Goal: Transaction & Acquisition: Subscribe to service/newsletter

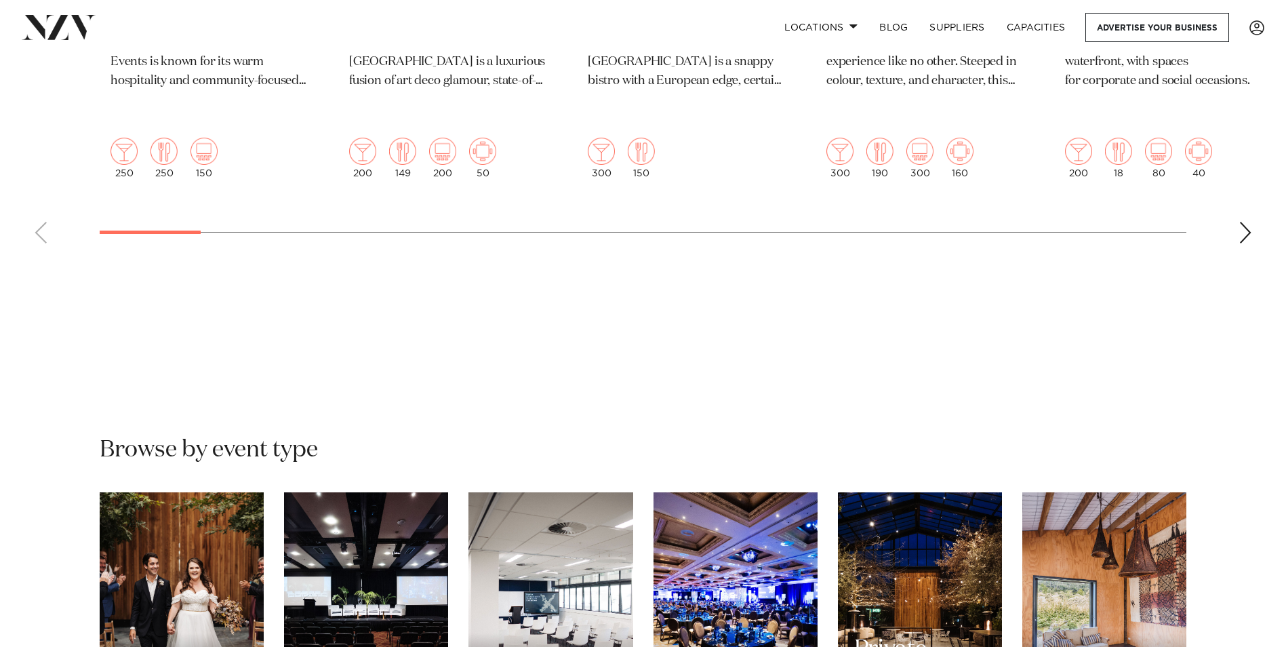
scroll to position [1153, 0]
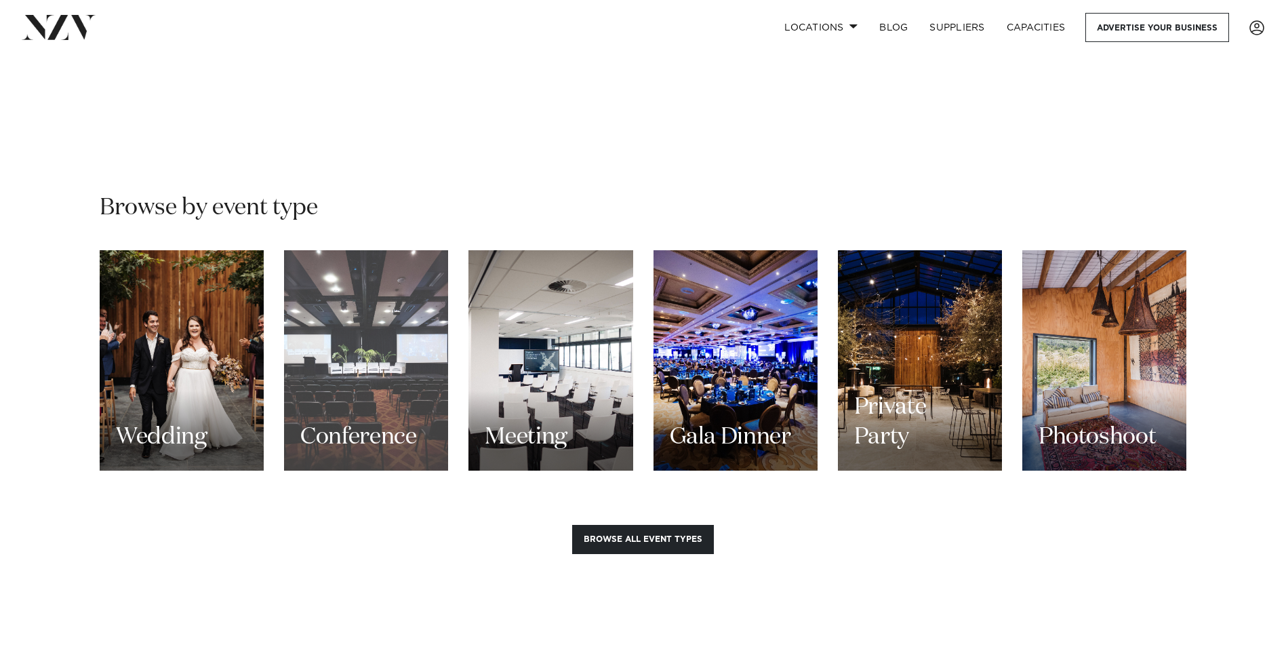
click at [363, 341] on div "Conference" at bounding box center [366, 360] width 164 height 220
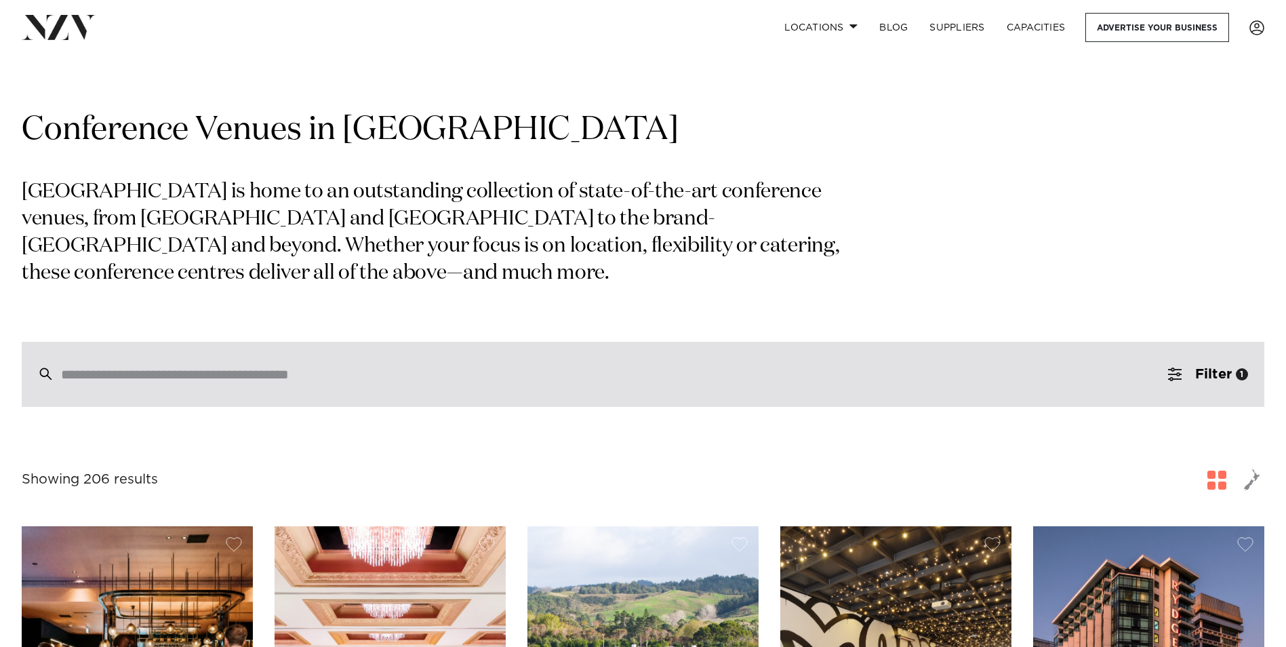
click at [271, 358] on div at bounding box center [643, 374] width 1243 height 65
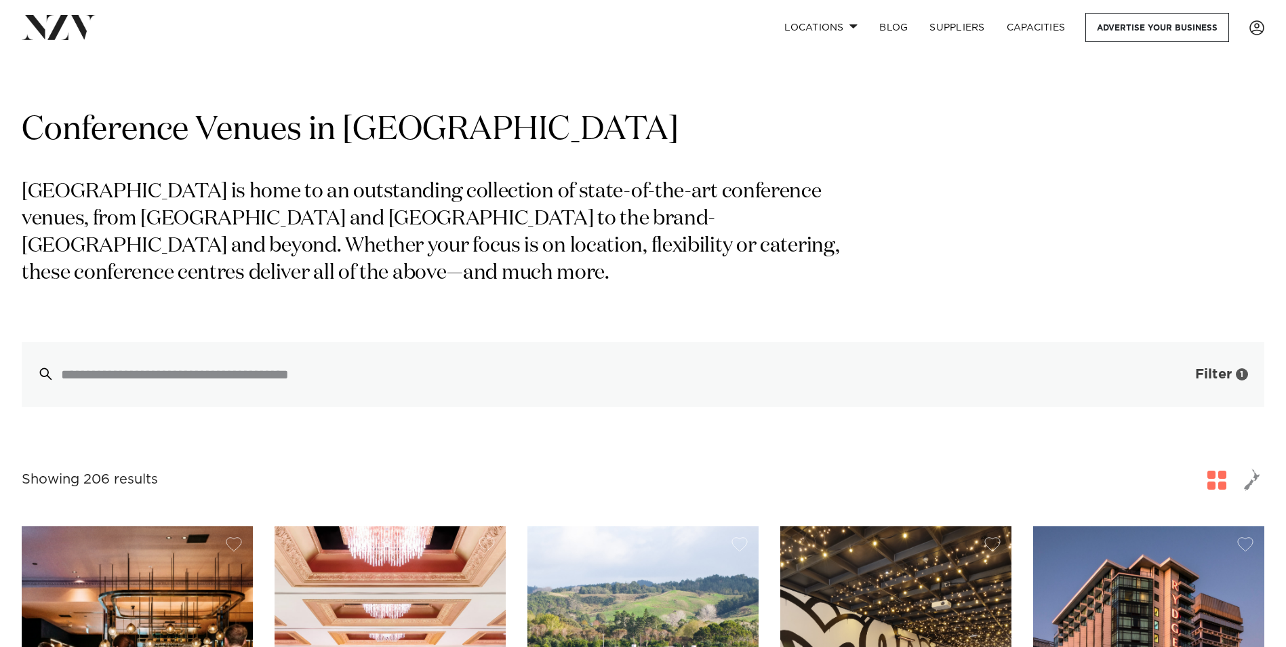
click at [1188, 369] on button "Filter 1" at bounding box center [1208, 374] width 113 height 65
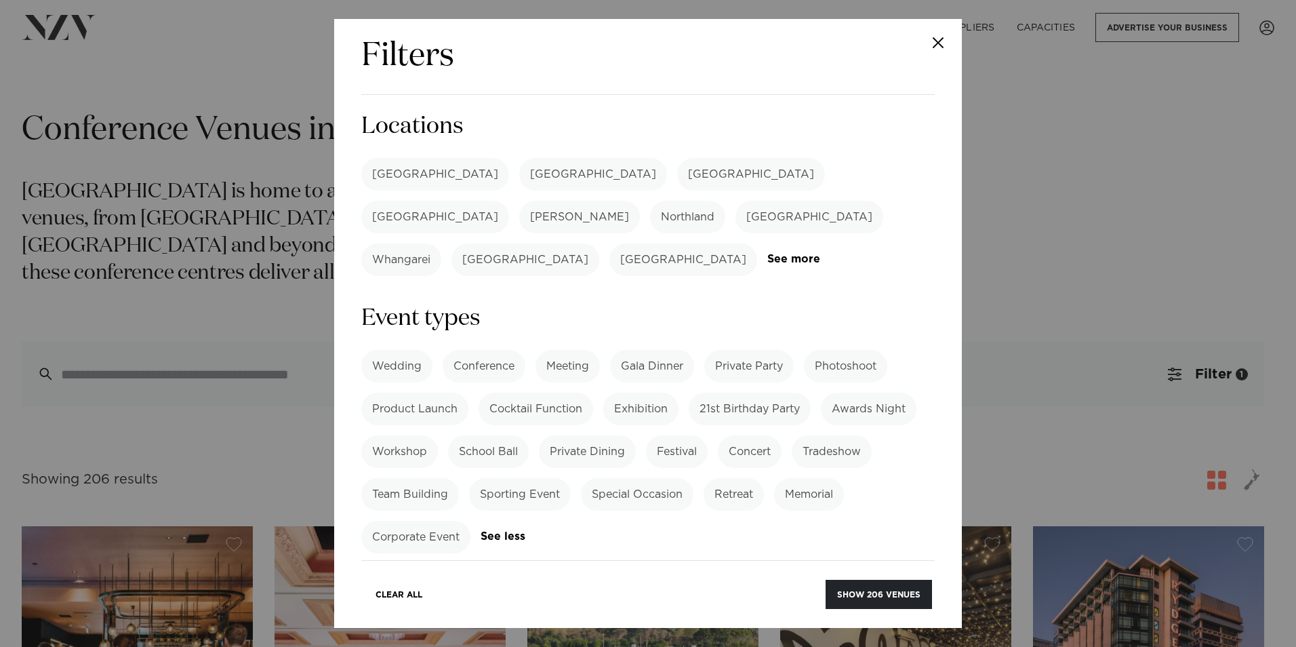
click at [389, 180] on label "[GEOGRAPHIC_DATA]" at bounding box center [435, 174] width 148 height 33
click at [863, 596] on button "Show 79 venues" at bounding box center [882, 594] width 100 height 29
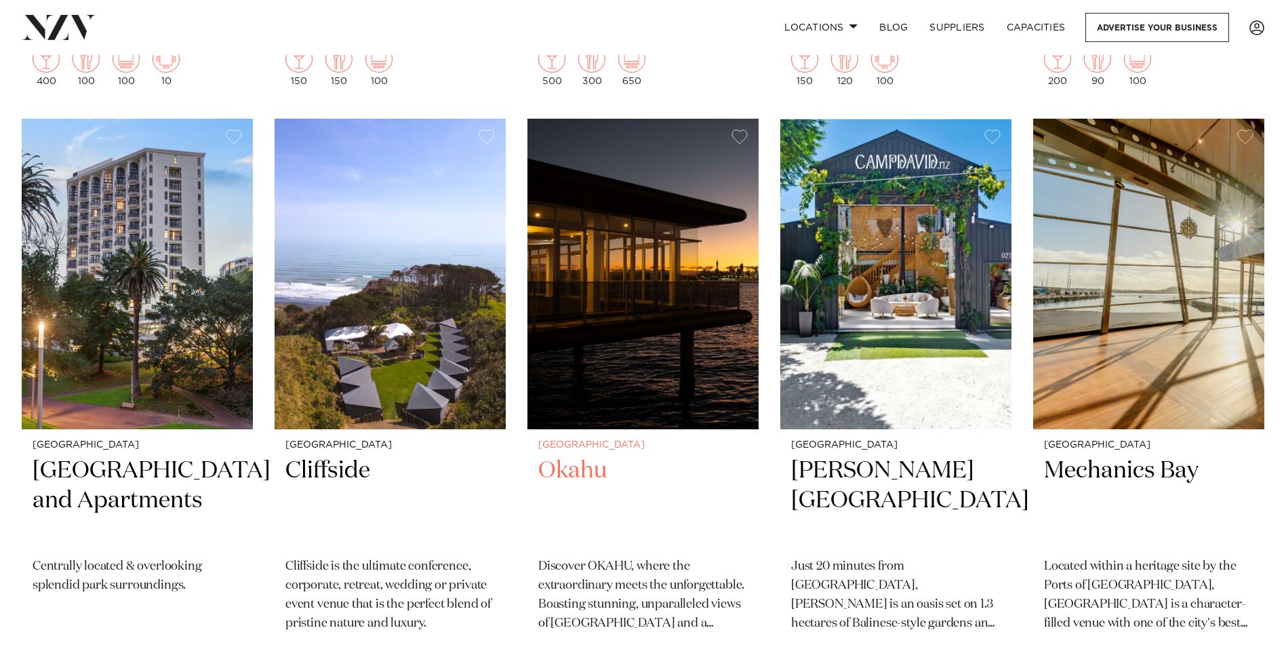
scroll to position [8950, 0]
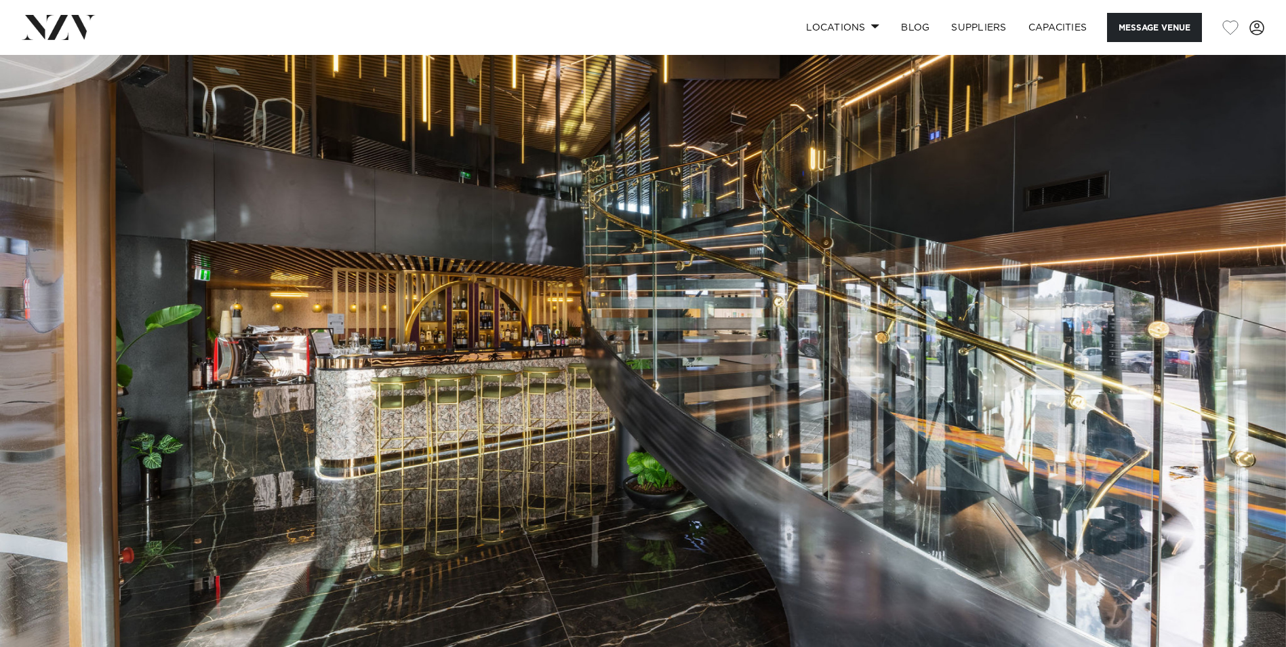
click at [1232, 344] on img at bounding box center [643, 356] width 1286 height 603
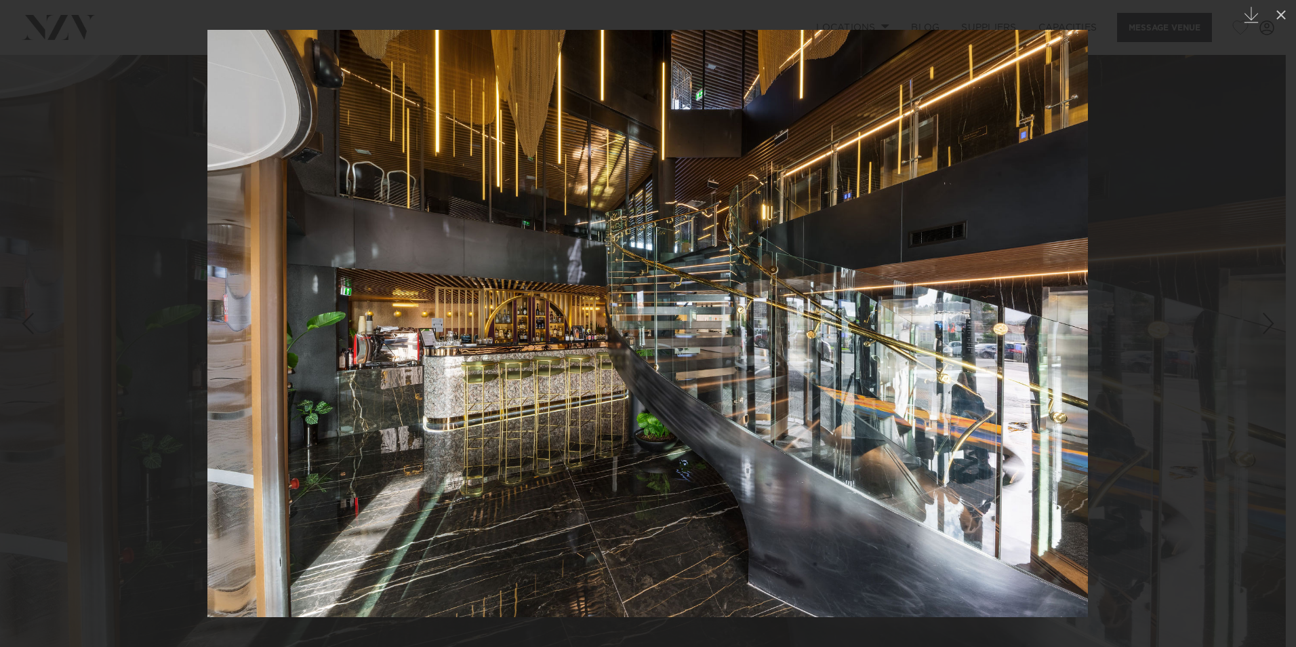
click at [1223, 266] on div at bounding box center [648, 323] width 1296 height 647
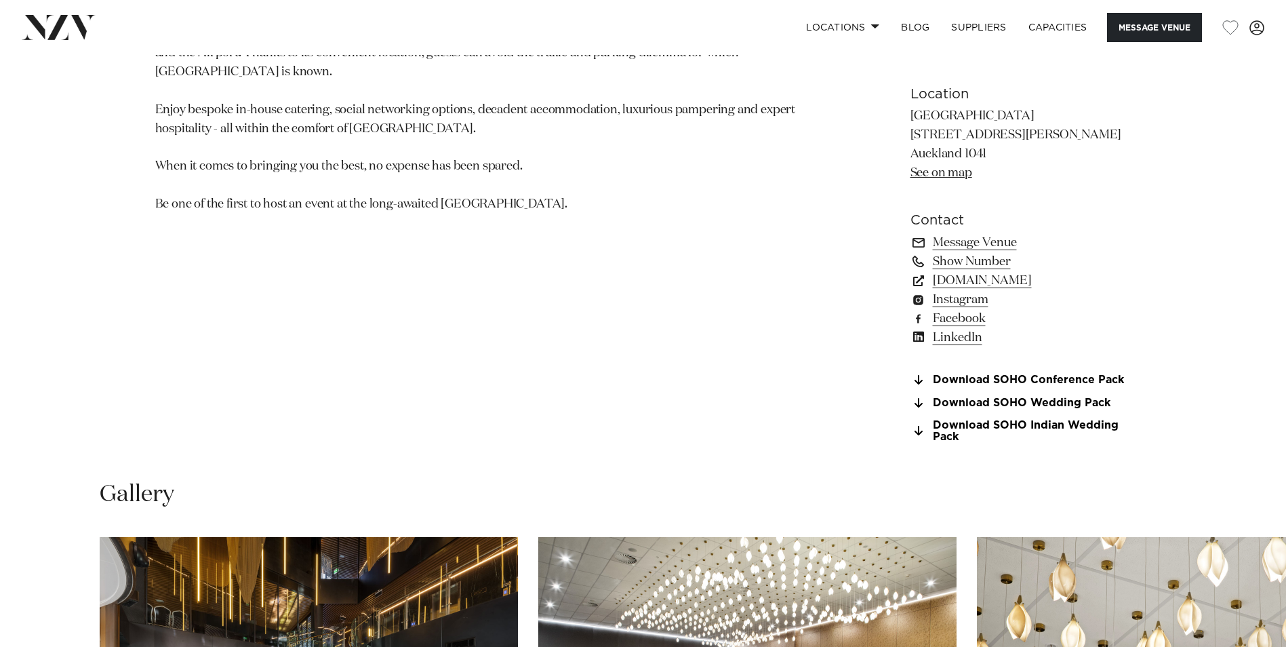
scroll to position [1424, 0]
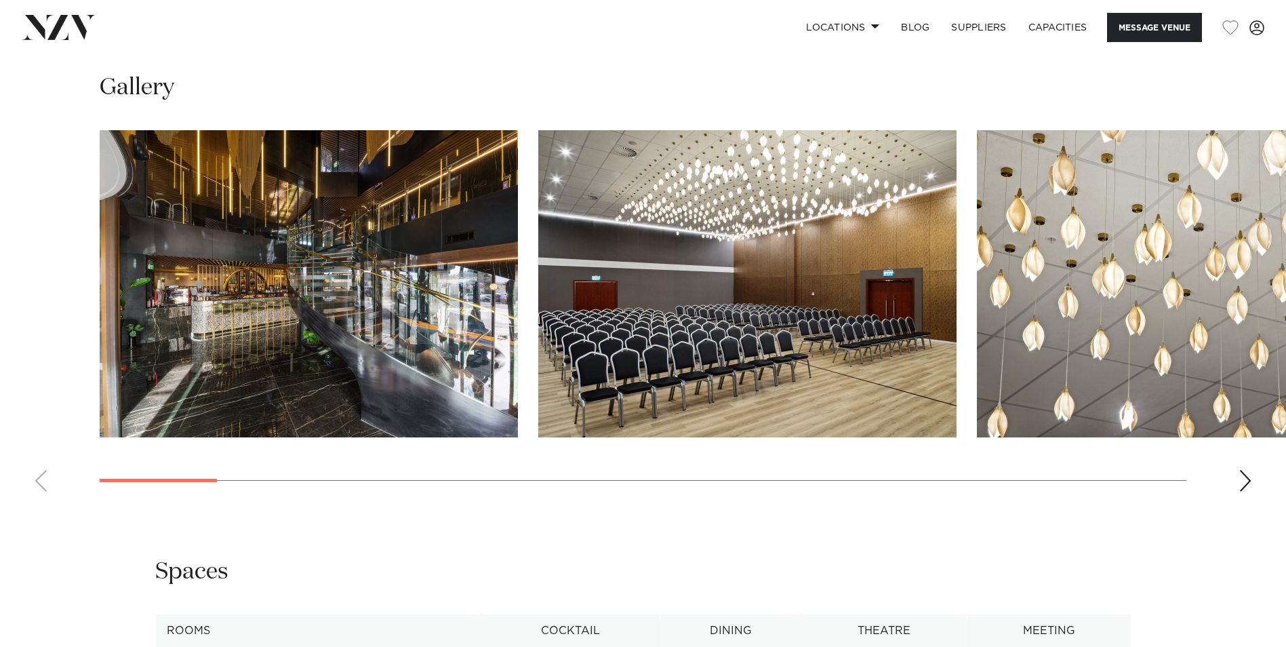
click at [1250, 479] on div "Next slide" at bounding box center [1246, 481] width 14 height 22
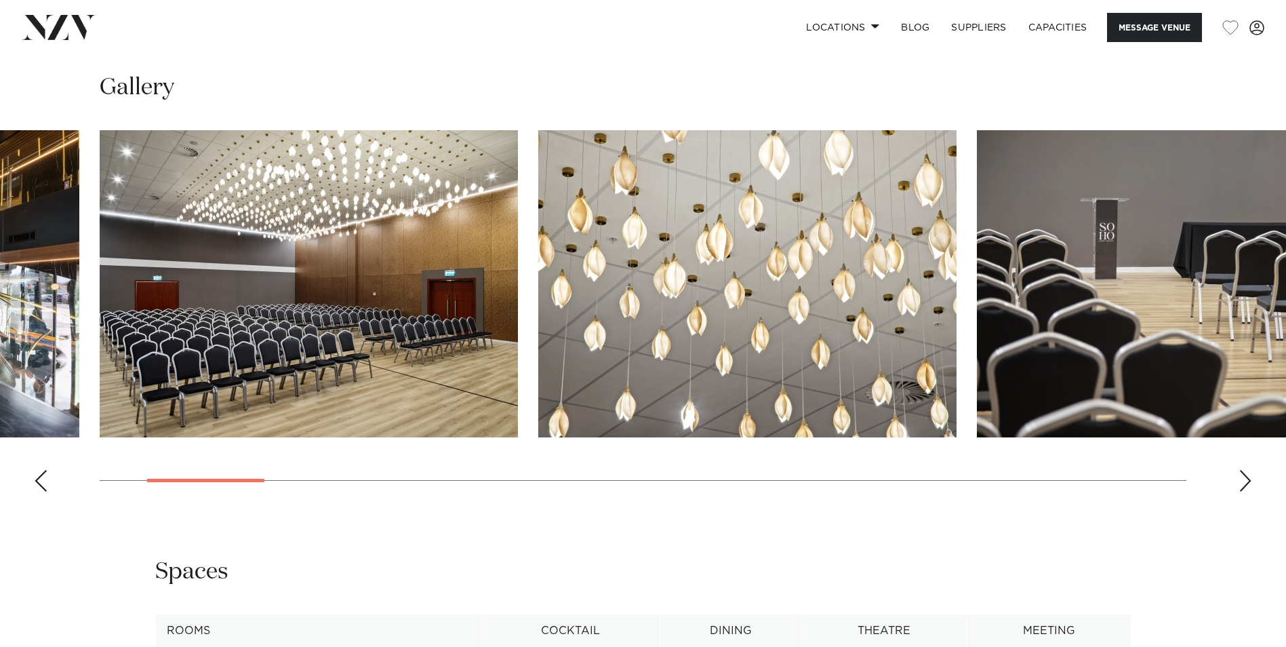
click at [1249, 479] on div "Next slide" at bounding box center [1246, 481] width 14 height 22
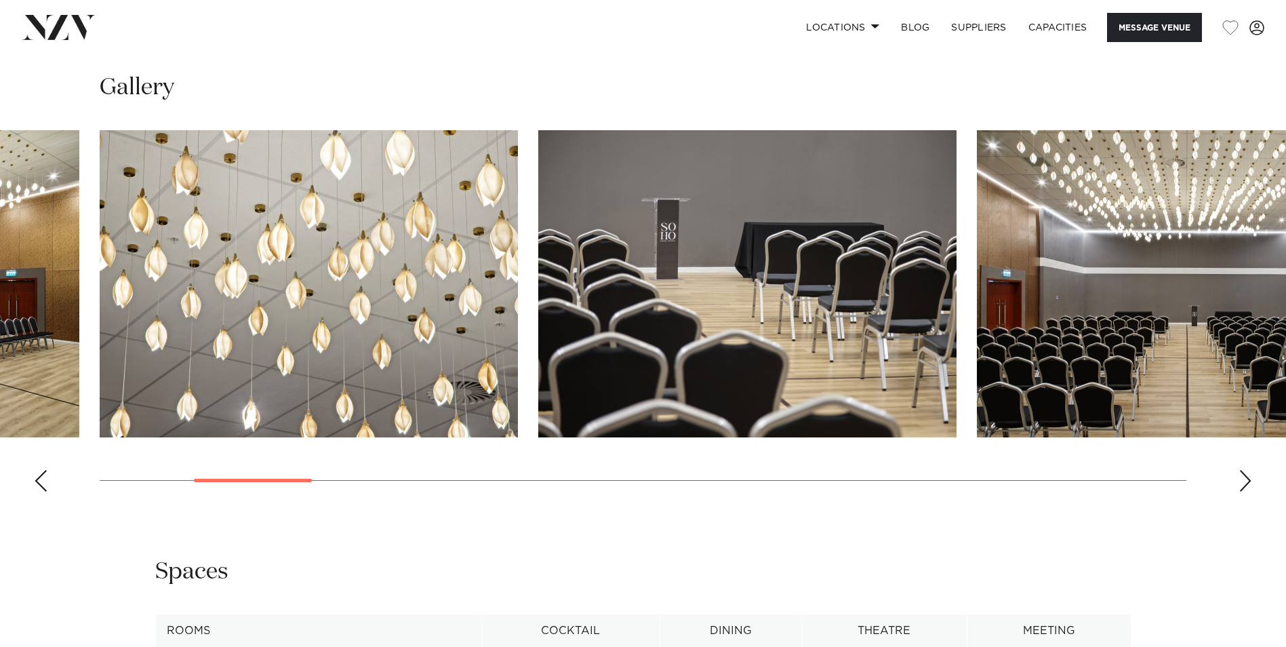
click at [1249, 479] on div "Next slide" at bounding box center [1246, 481] width 14 height 22
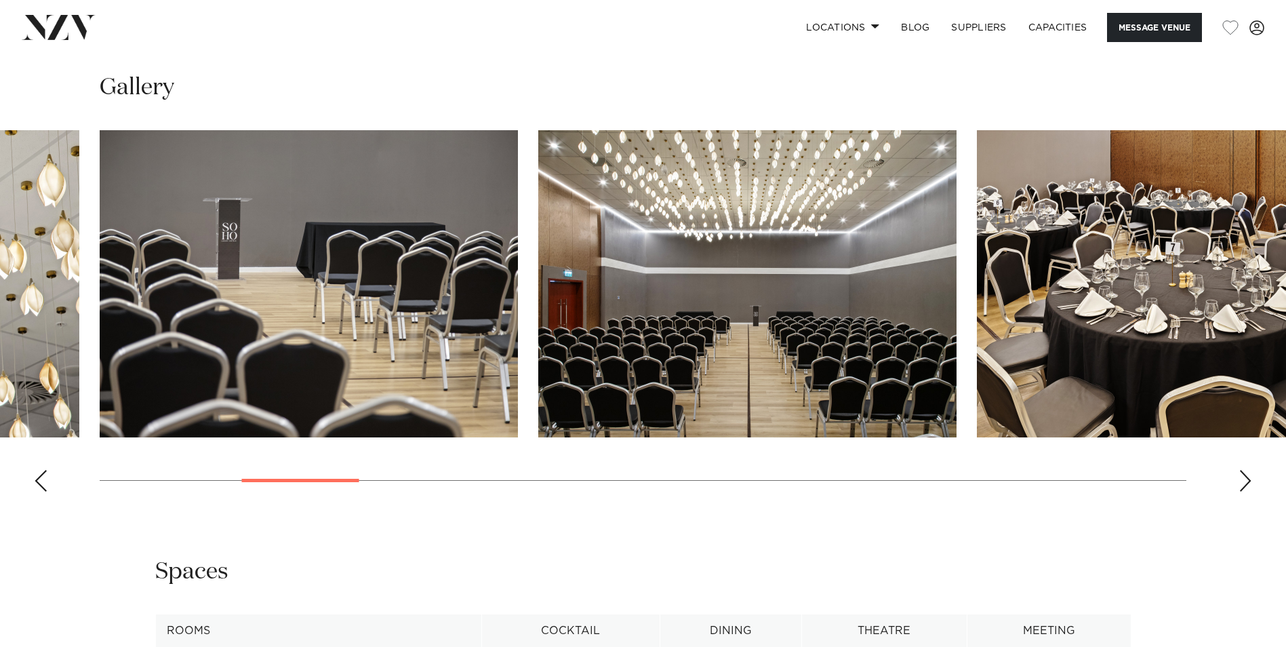
click at [1249, 477] on div "Next slide" at bounding box center [1246, 481] width 14 height 22
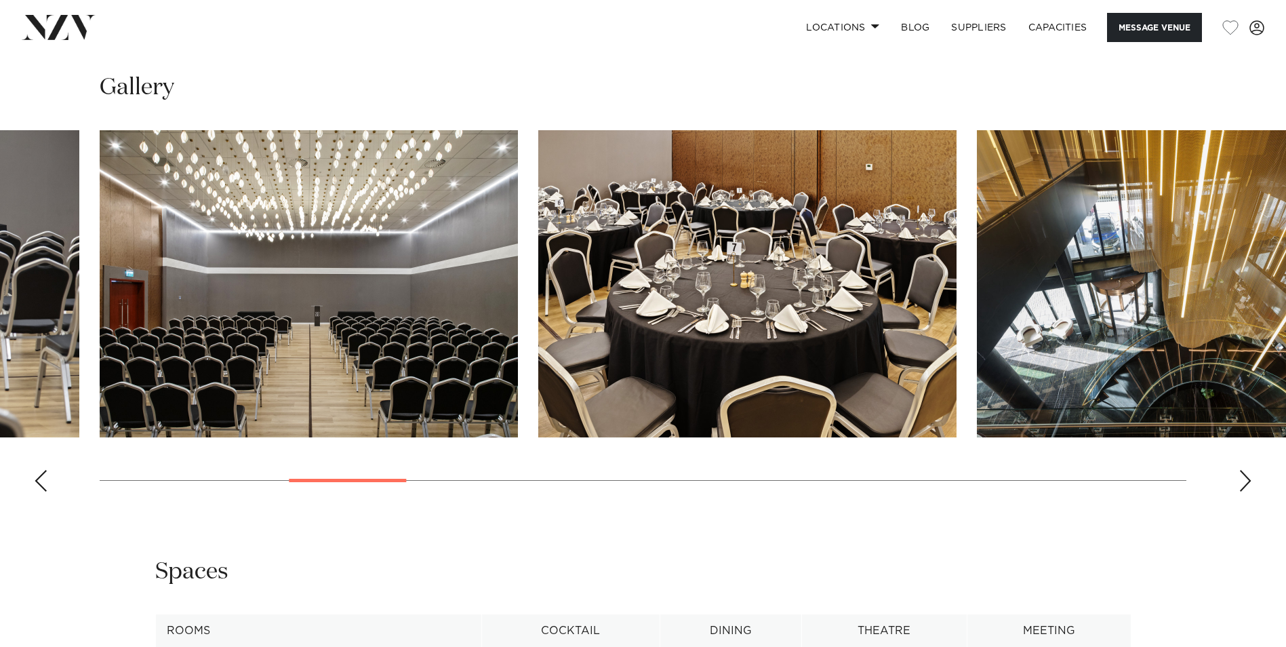
click at [1249, 477] on div "Next slide" at bounding box center [1246, 481] width 14 height 22
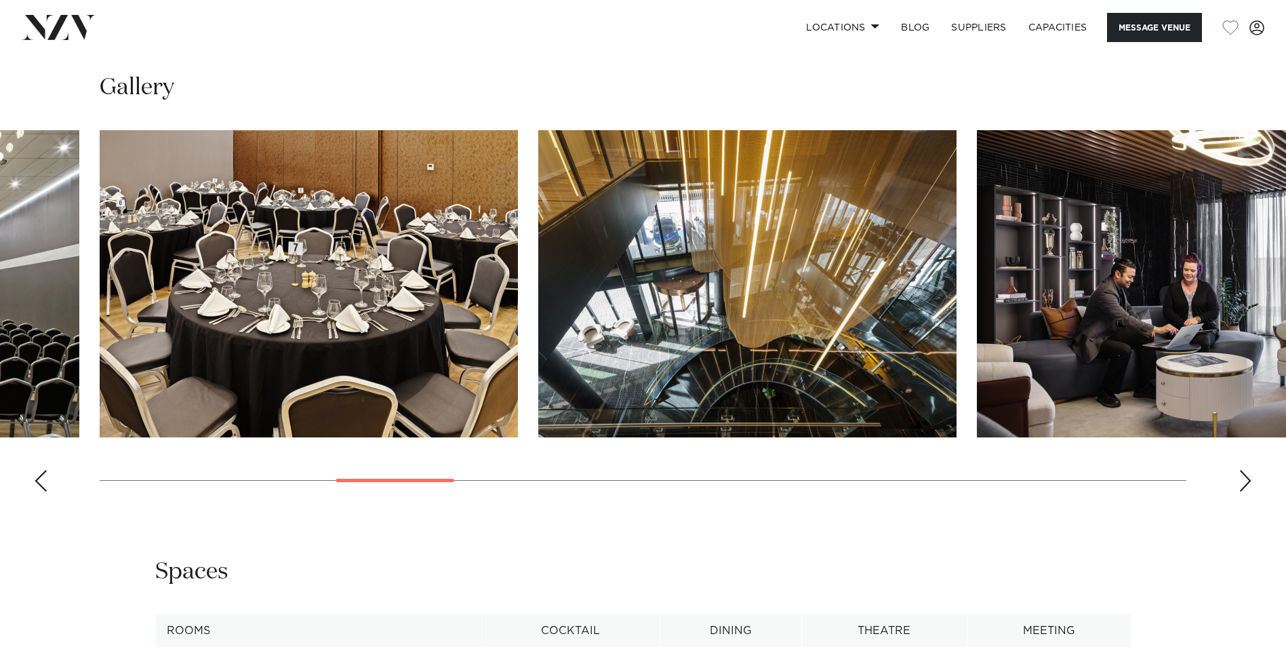
click at [1249, 477] on div "Next slide" at bounding box center [1246, 481] width 14 height 22
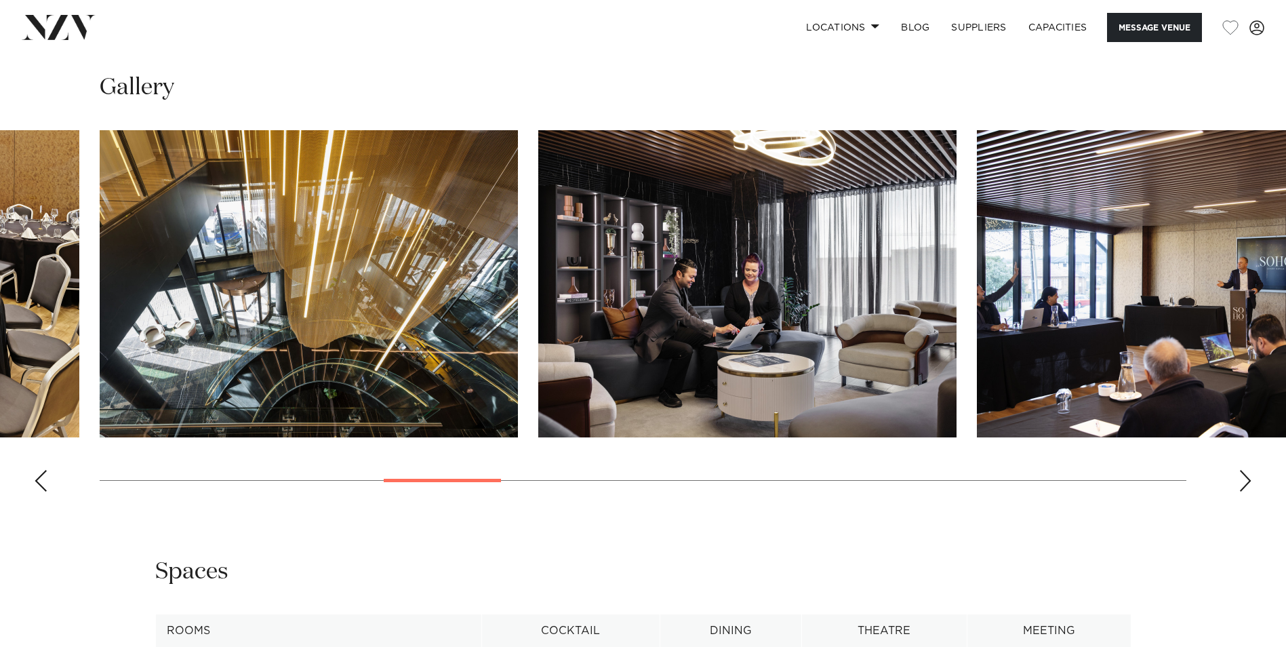
click at [1249, 477] on div "Next slide" at bounding box center [1246, 481] width 14 height 22
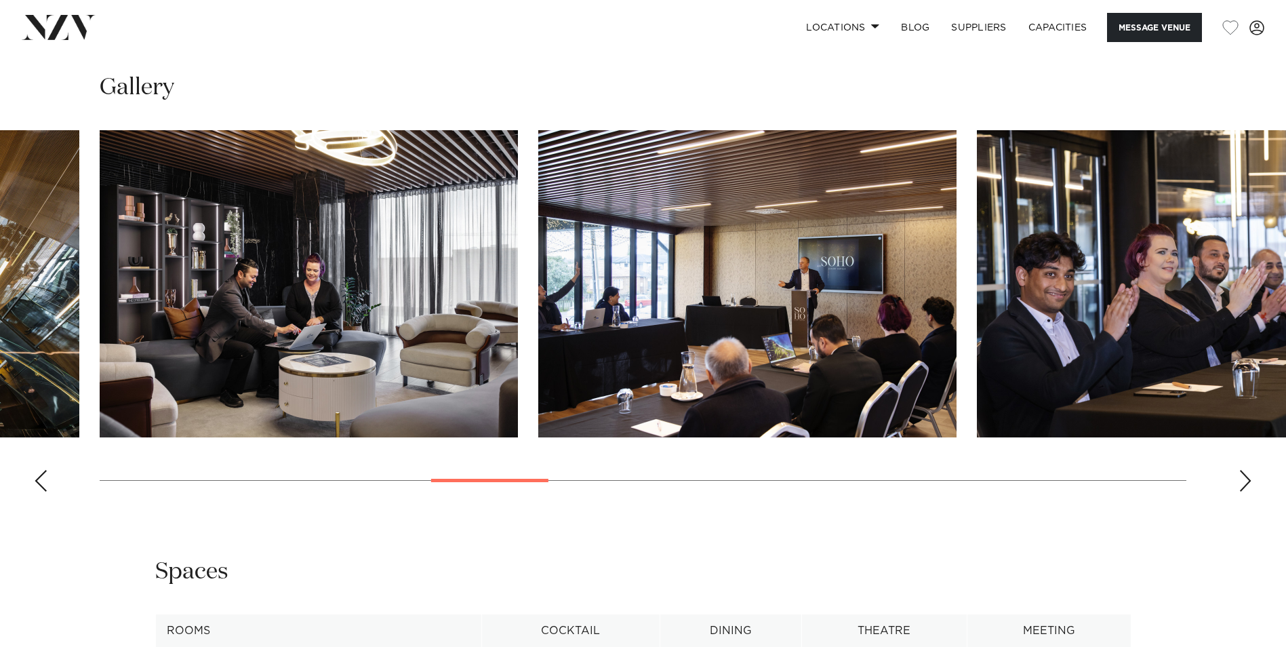
click at [1249, 477] on div "Next slide" at bounding box center [1246, 481] width 14 height 22
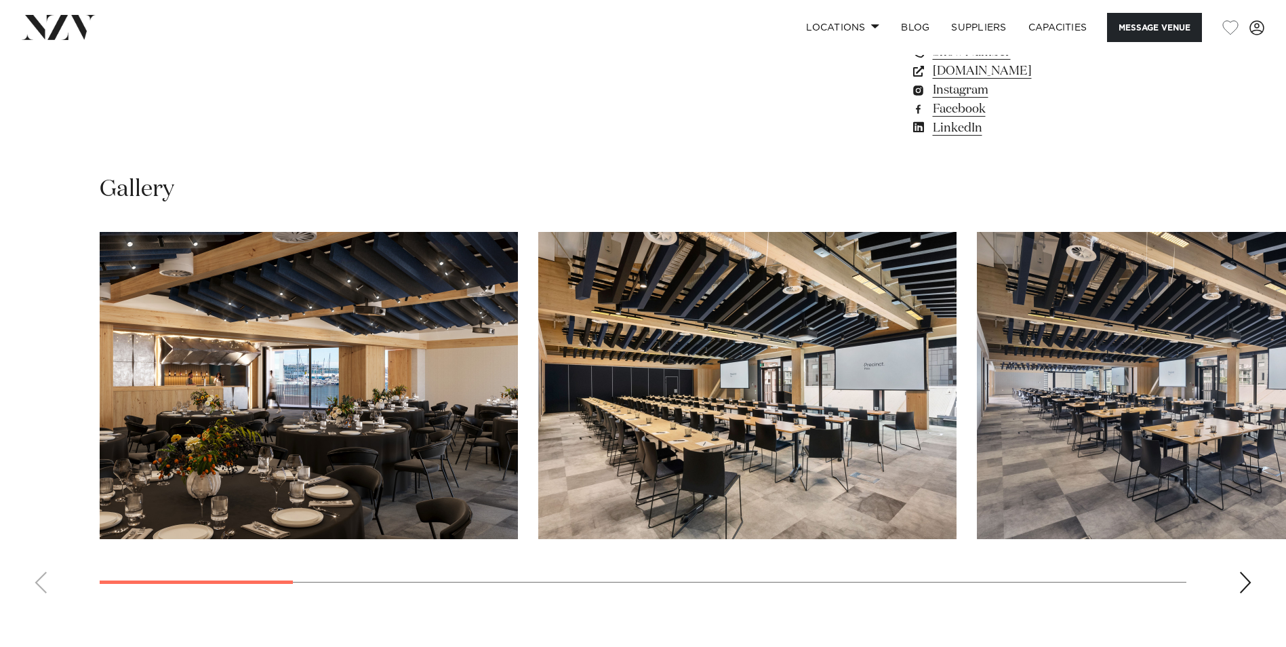
scroll to position [1220, 0]
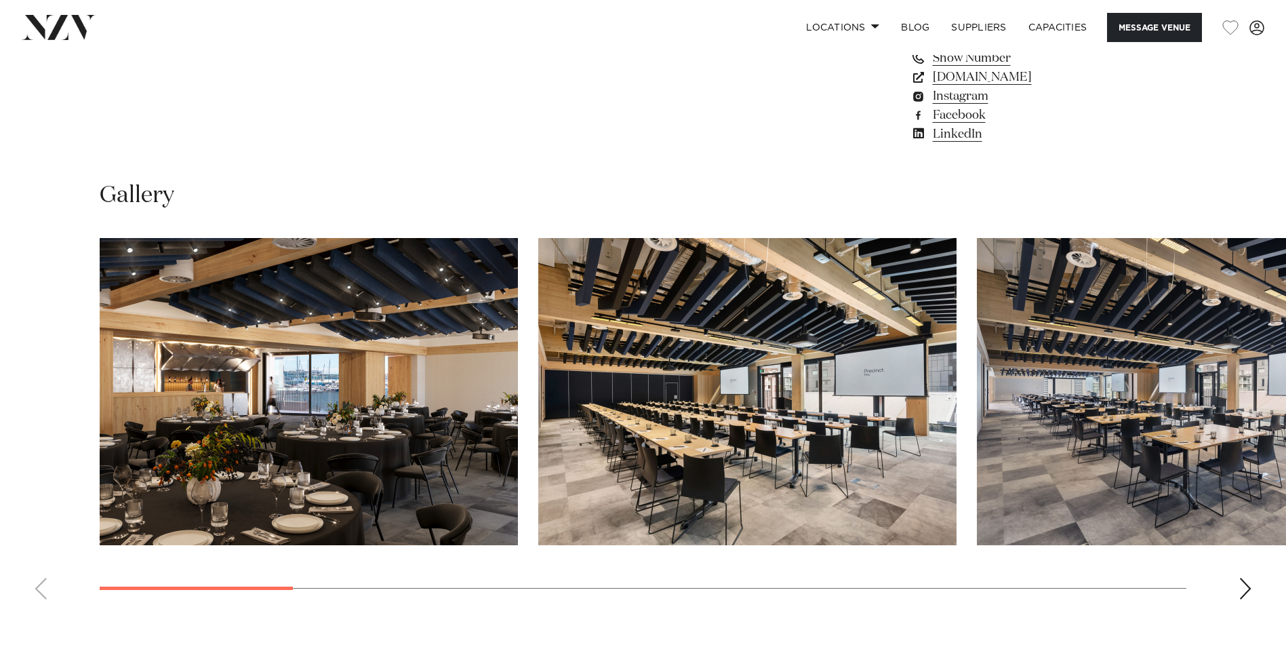
click at [1252, 587] on div "Next slide" at bounding box center [1246, 589] width 14 height 22
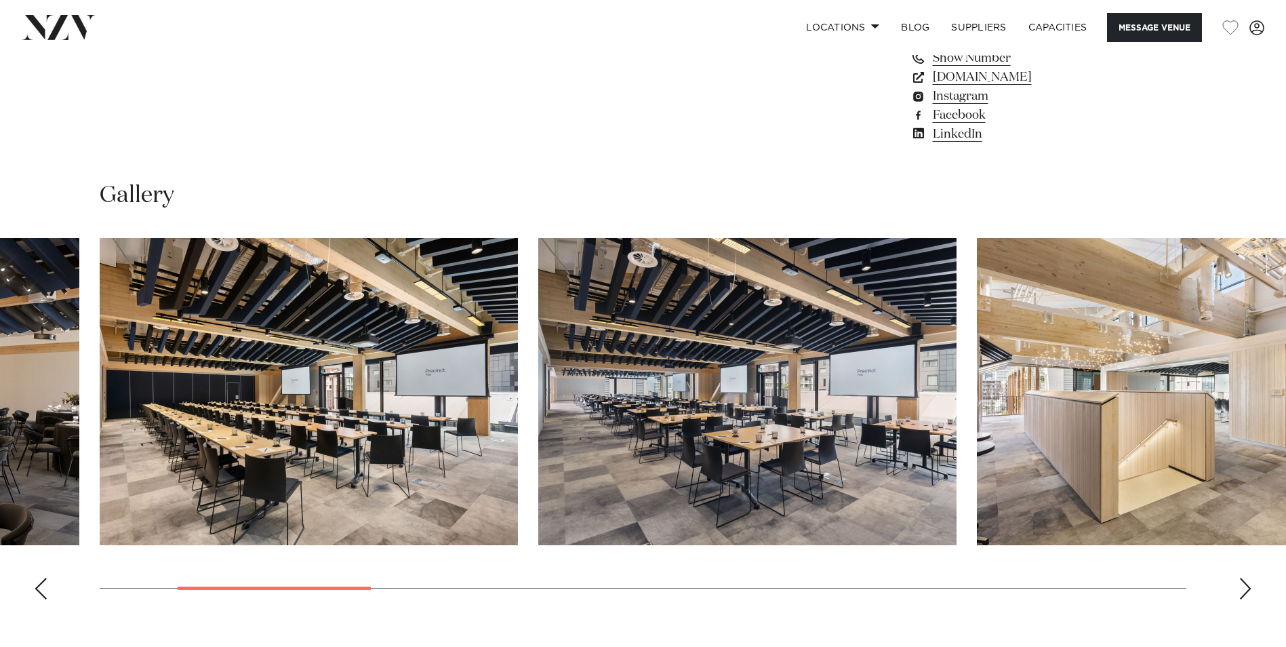
click at [1250, 587] on div "Next slide" at bounding box center [1246, 589] width 14 height 22
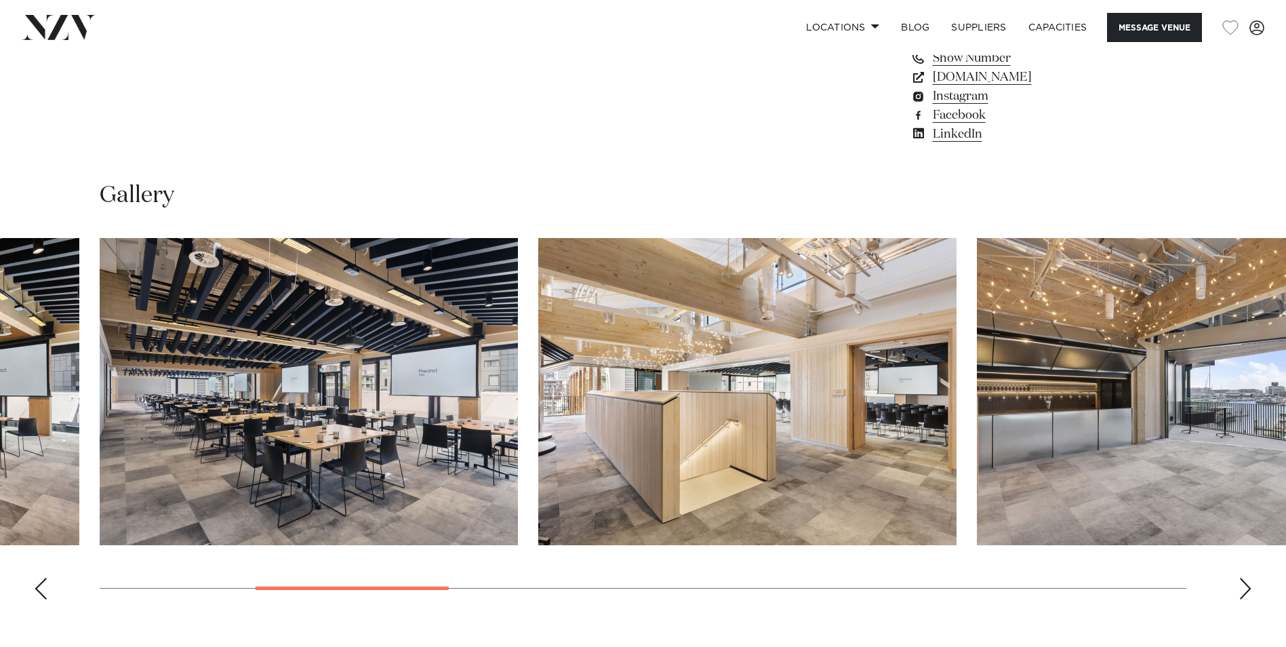
click at [1247, 584] on div "Next slide" at bounding box center [1246, 589] width 14 height 22
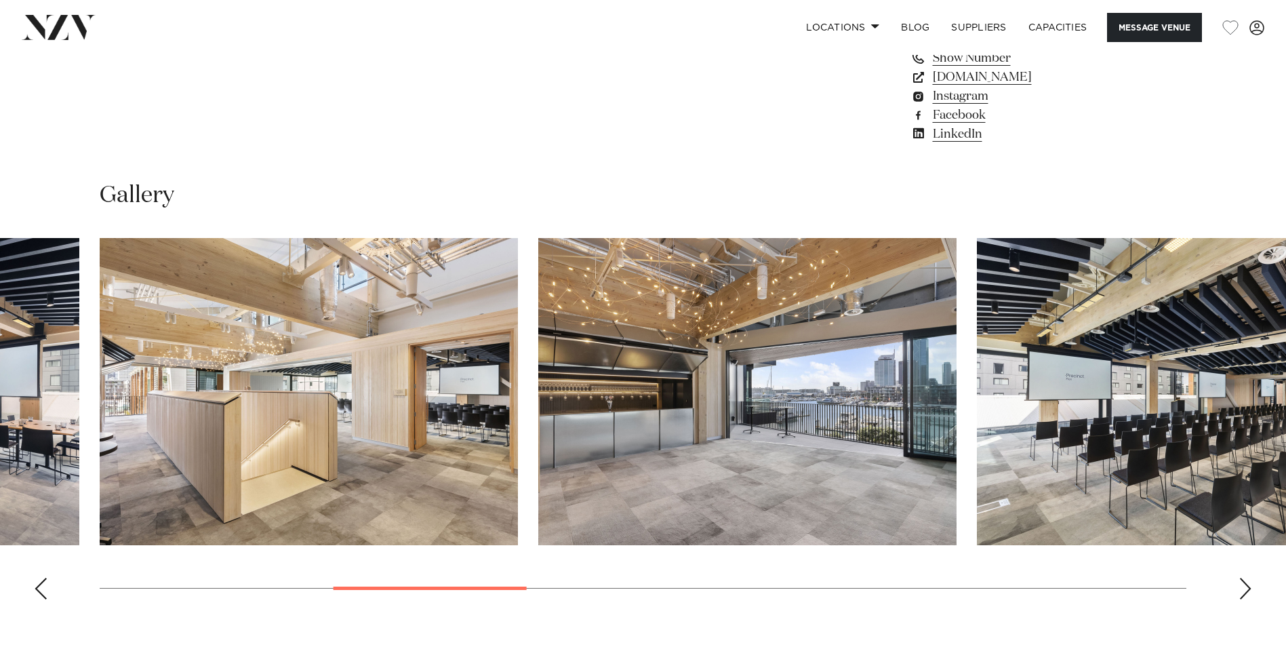
click at [1247, 584] on div "Next slide" at bounding box center [1246, 589] width 14 height 22
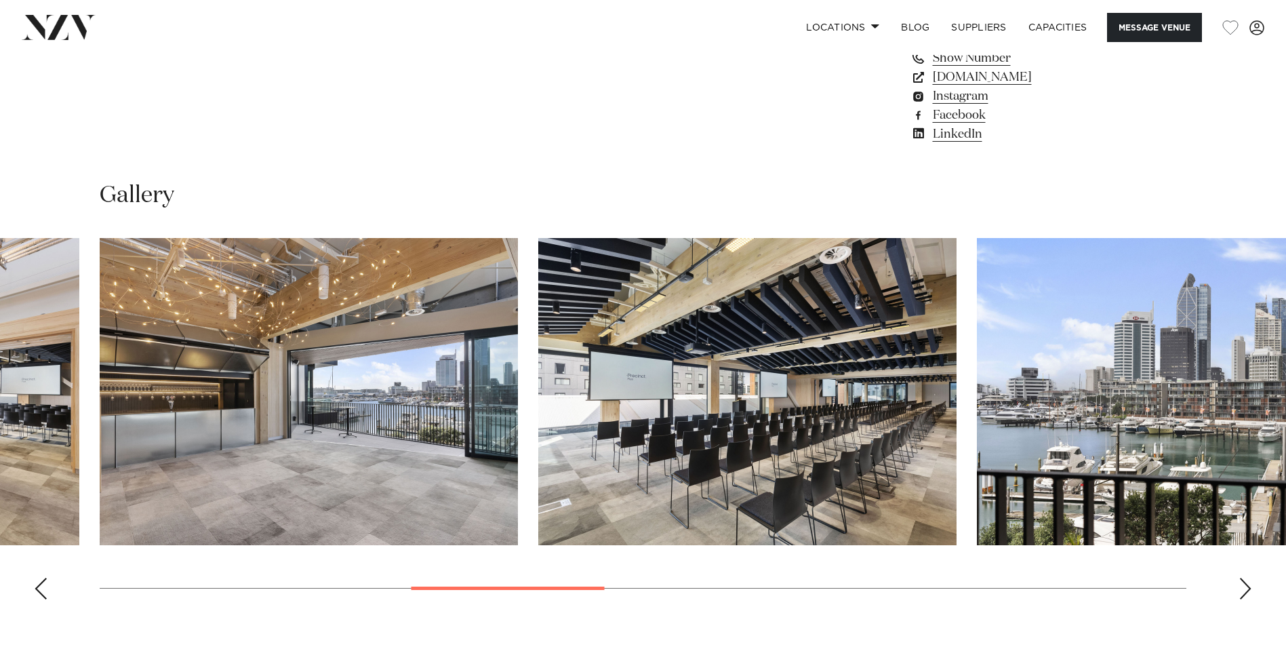
click at [1246, 582] on div "Next slide" at bounding box center [1246, 589] width 14 height 22
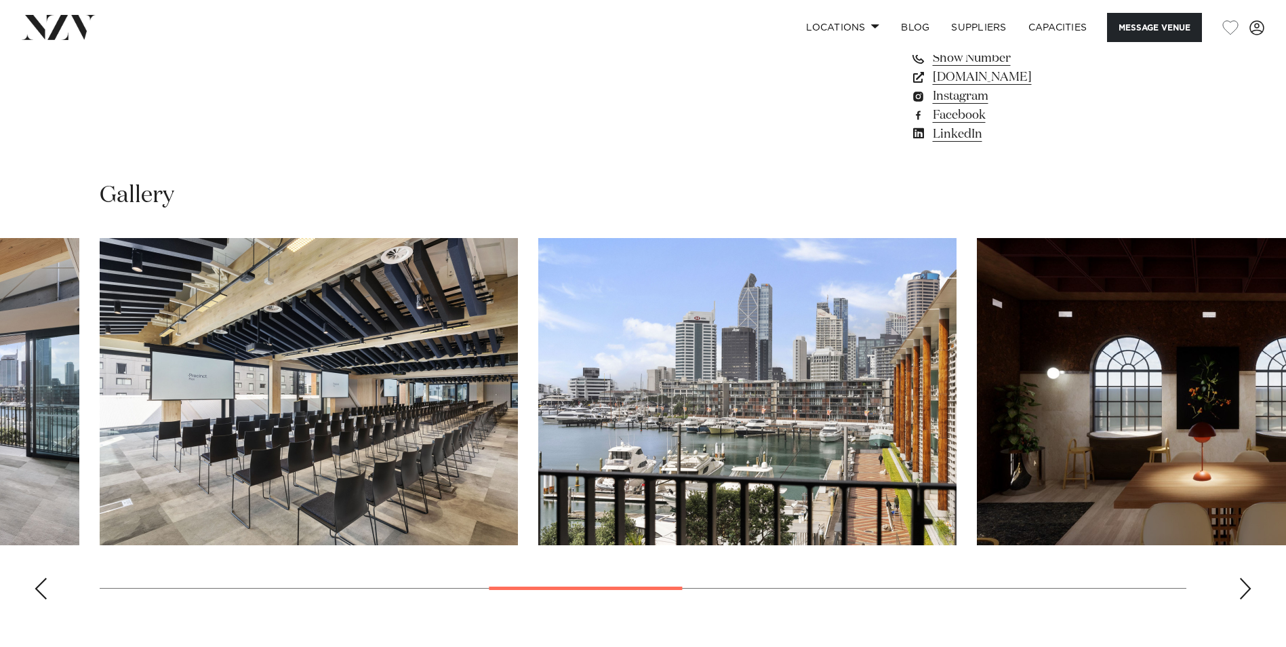
click at [1246, 582] on div "Next slide" at bounding box center [1246, 589] width 14 height 22
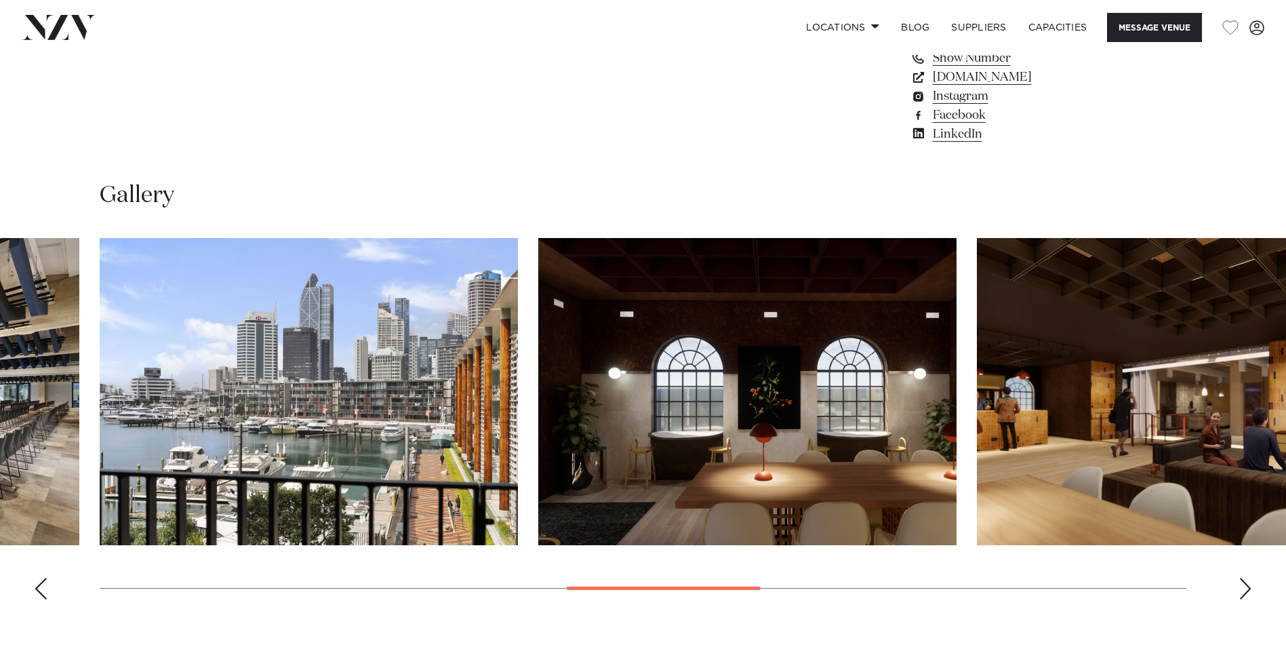
click at [1246, 582] on div "Next slide" at bounding box center [1246, 589] width 14 height 22
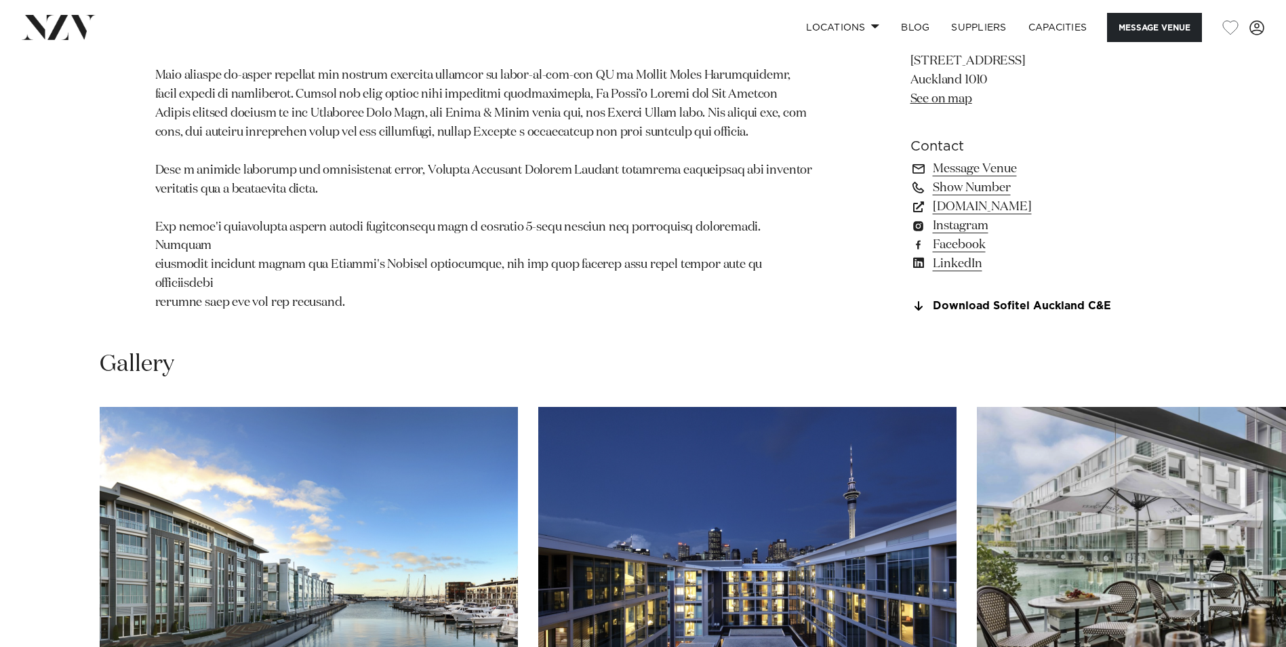
scroll to position [1424, 0]
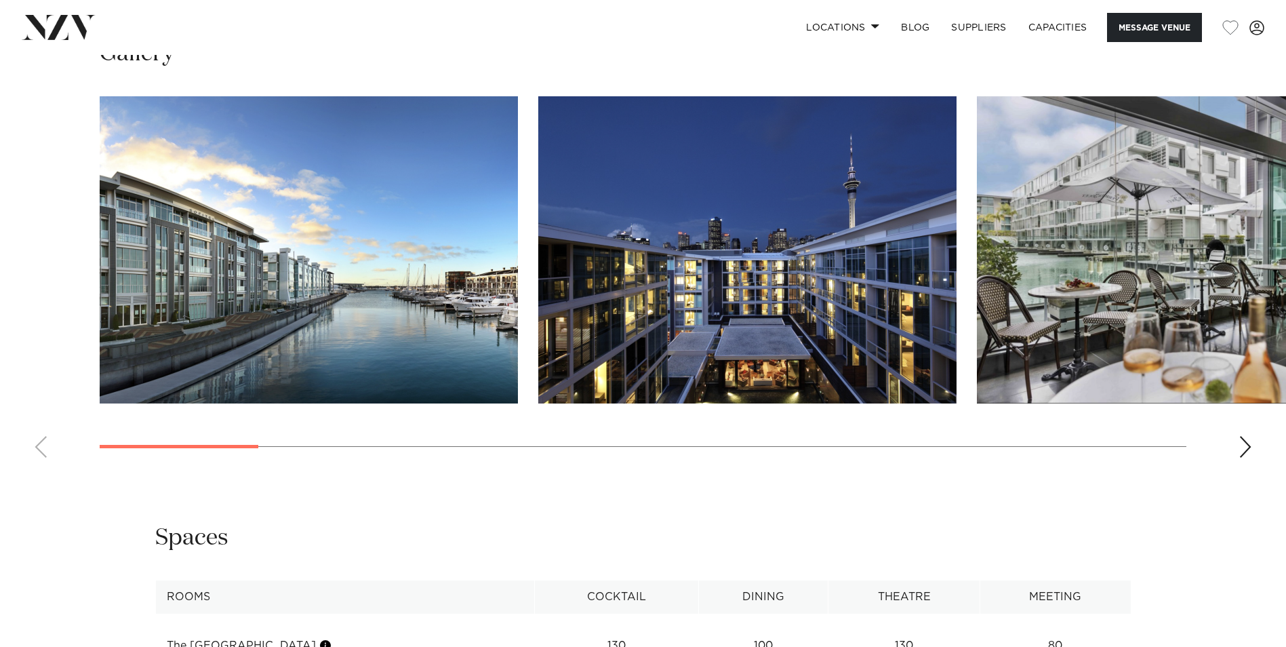
click at [1251, 458] on div "Next slide" at bounding box center [1246, 447] width 14 height 22
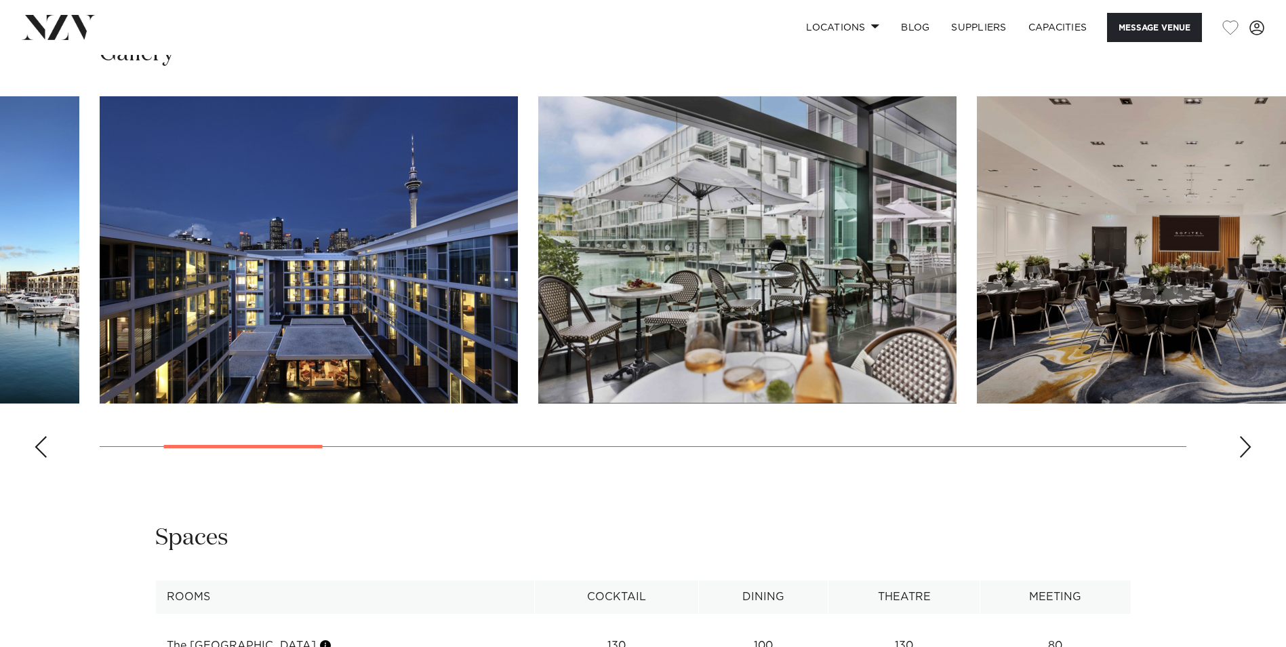
click at [1251, 458] on div "Next slide" at bounding box center [1246, 447] width 14 height 22
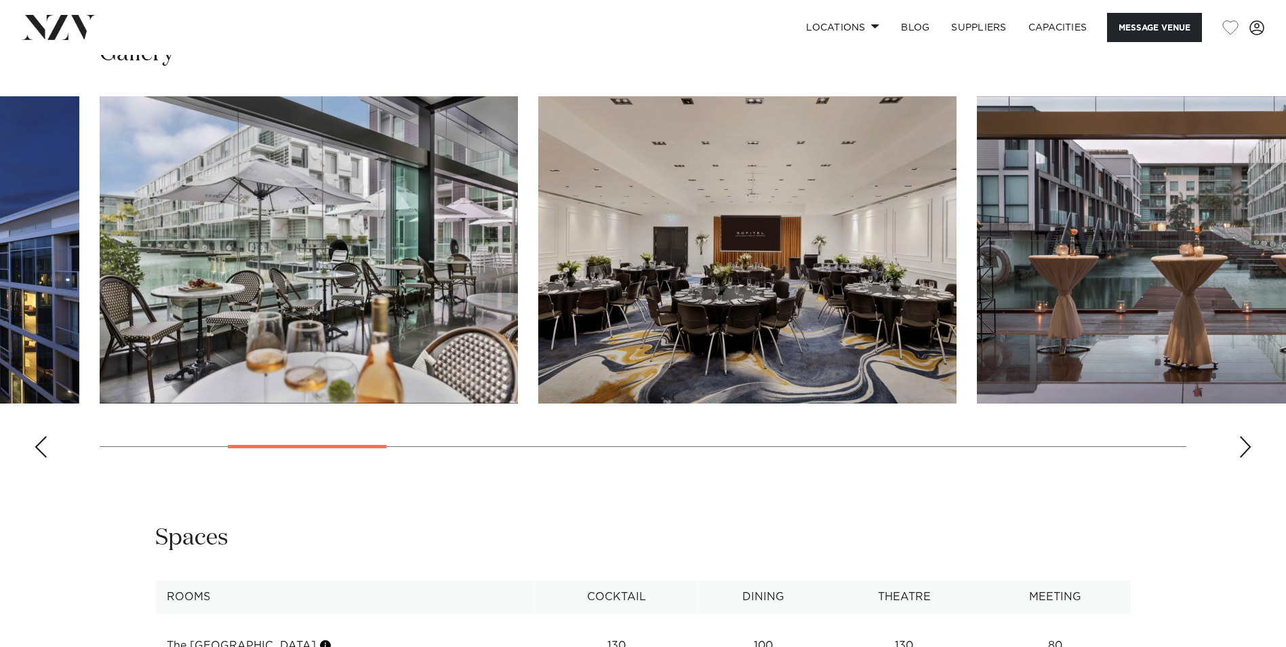
click at [1251, 458] on div "Next slide" at bounding box center [1246, 447] width 14 height 22
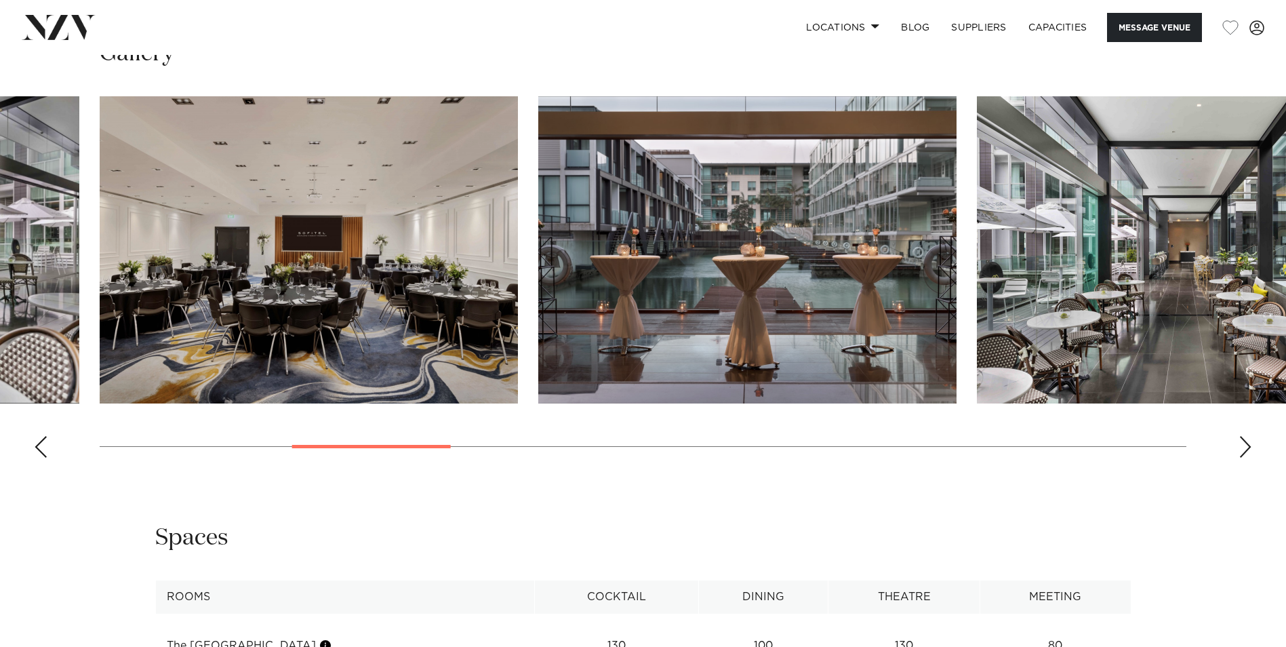
click at [1251, 458] on div "Next slide" at bounding box center [1246, 447] width 14 height 22
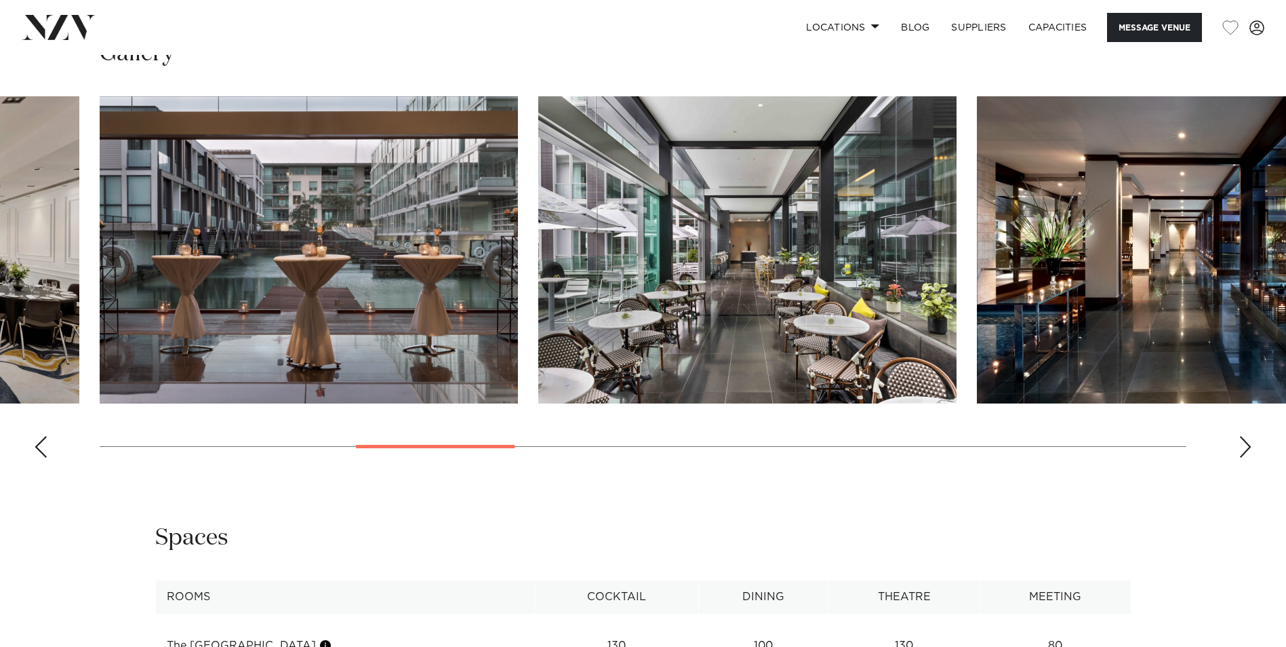
click at [1251, 458] on div "Next slide" at bounding box center [1246, 447] width 14 height 22
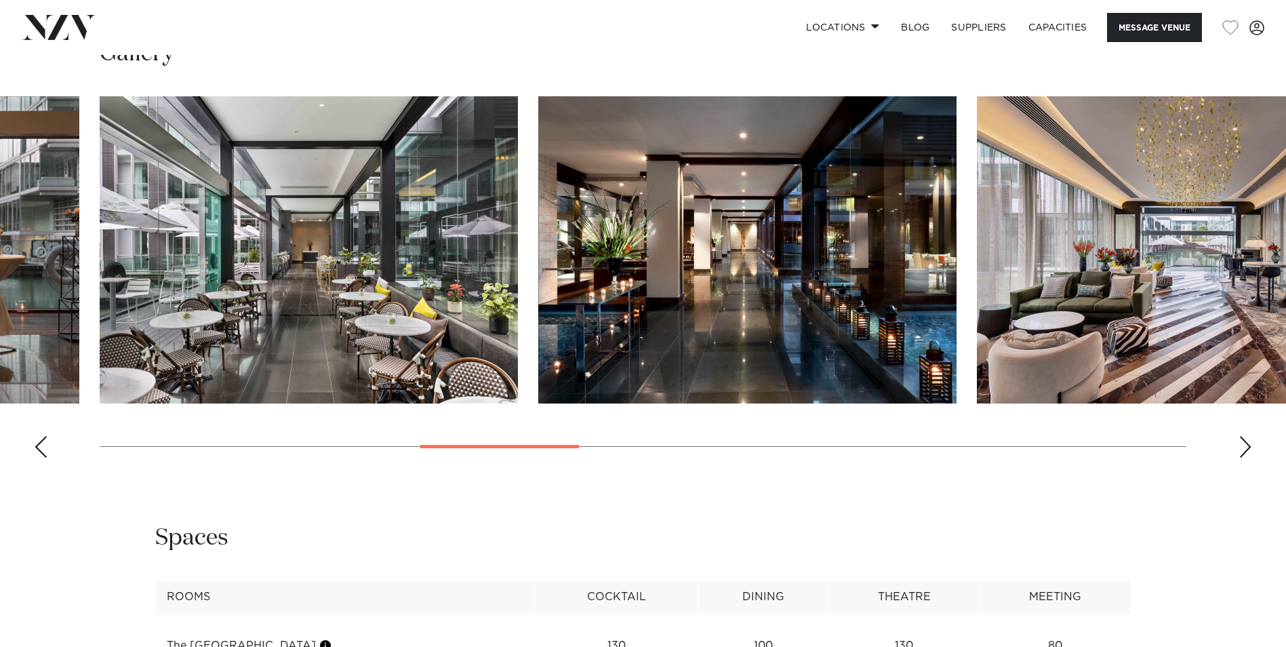
click at [1251, 458] on div "Next slide" at bounding box center [1246, 447] width 14 height 22
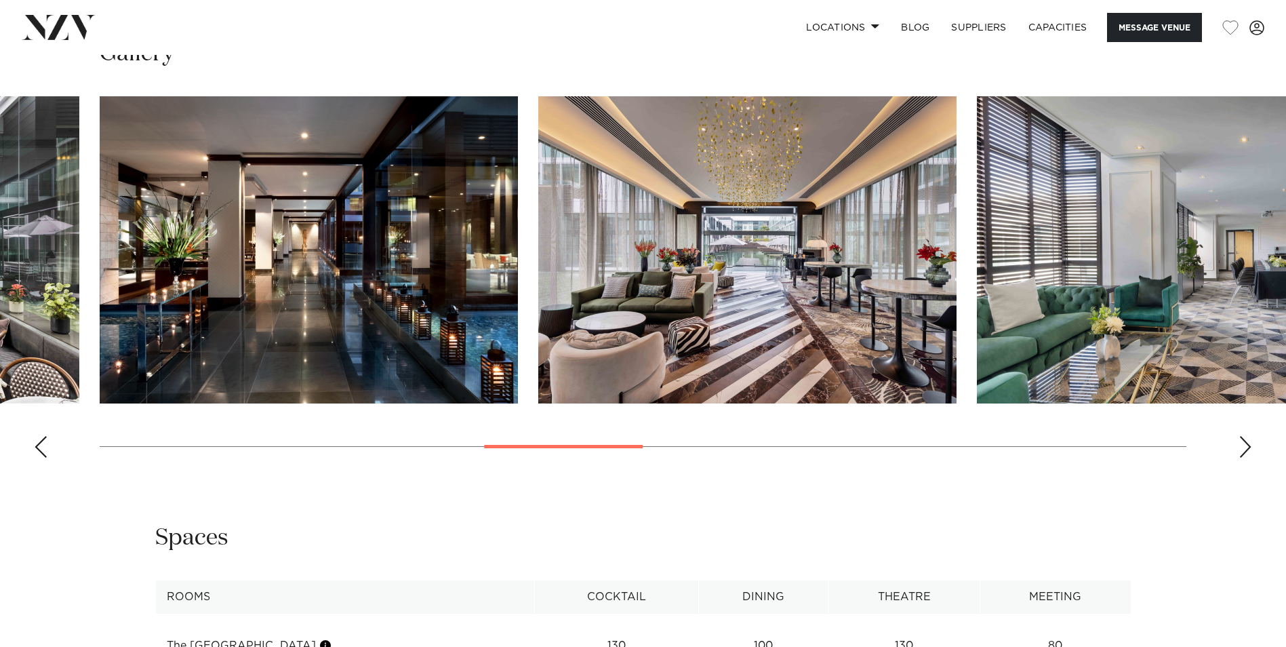
click at [1251, 458] on div "Next slide" at bounding box center [1246, 447] width 14 height 22
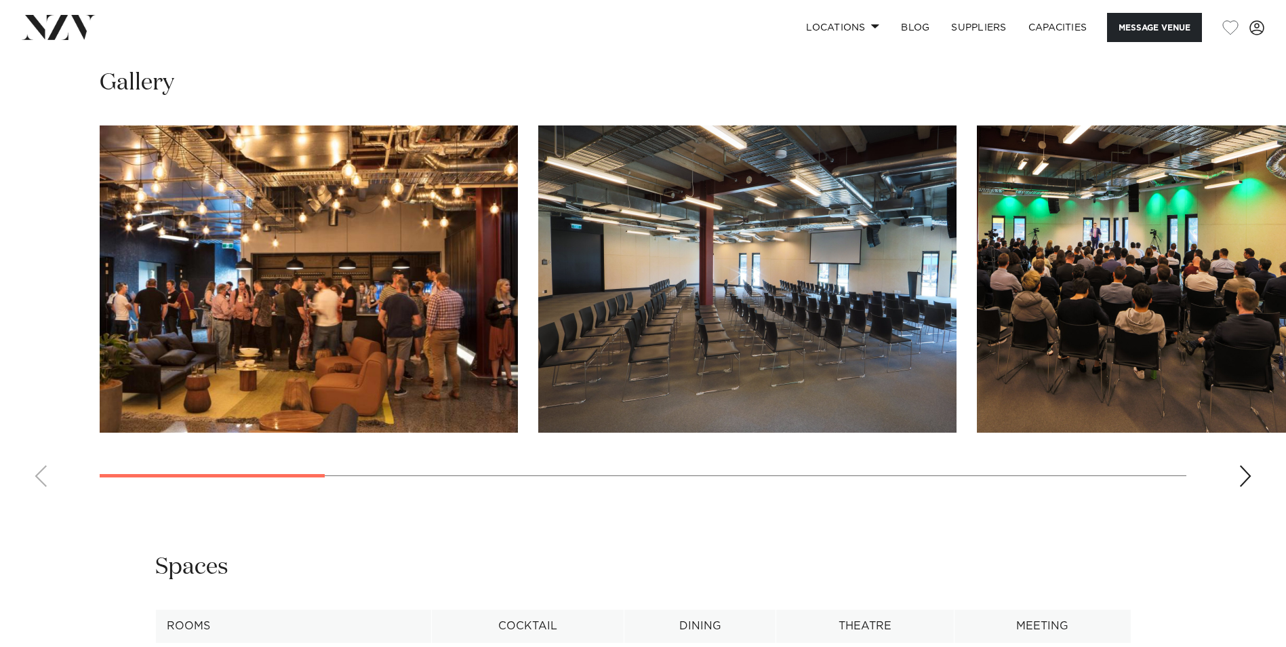
scroll to position [1492, 0]
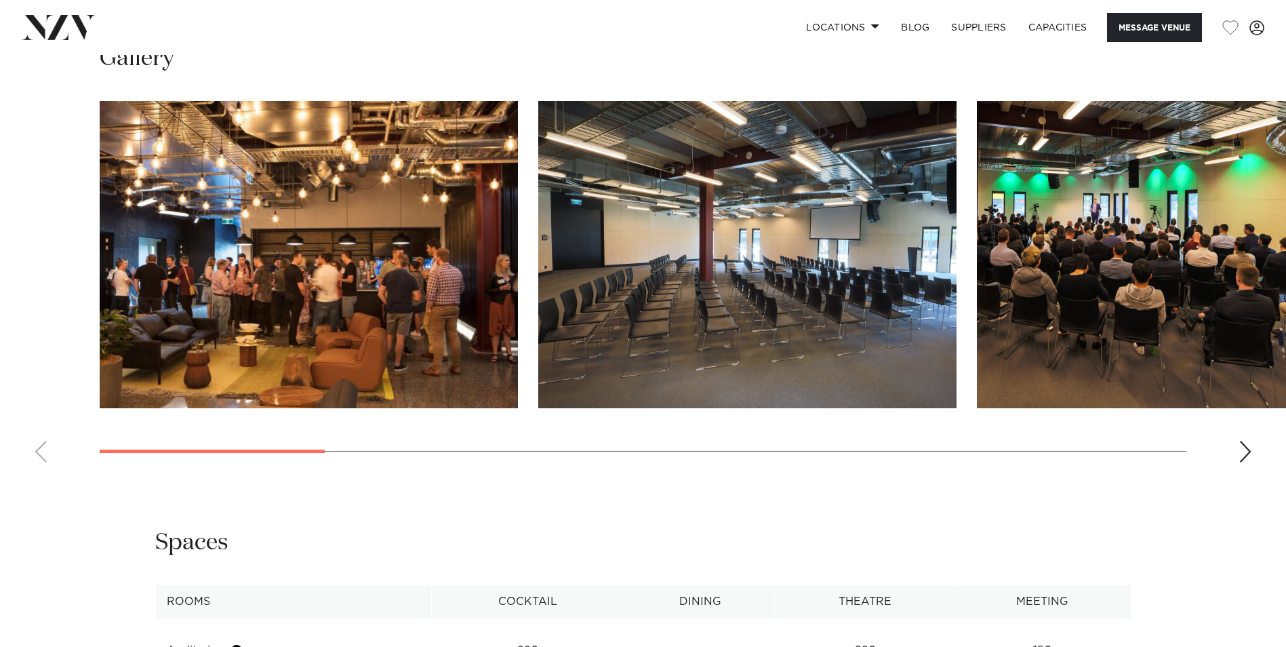
click at [1243, 441] on div "Next slide" at bounding box center [1246, 452] width 14 height 22
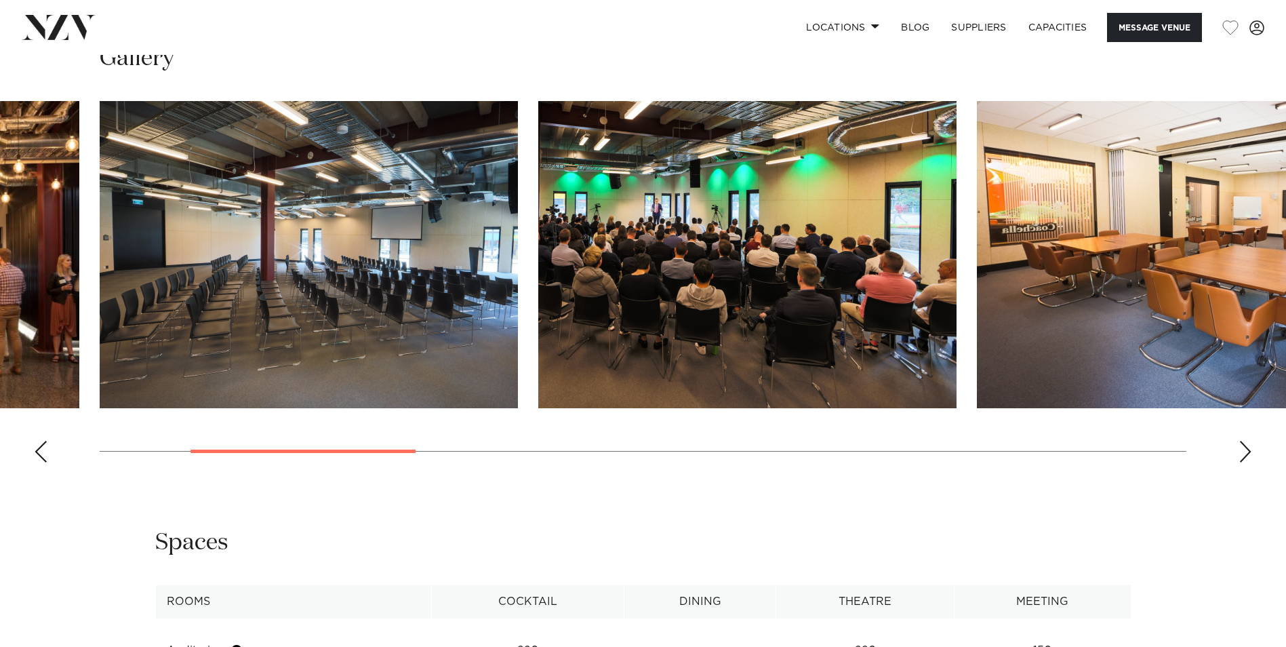
click at [1243, 441] on div "Next slide" at bounding box center [1246, 452] width 14 height 22
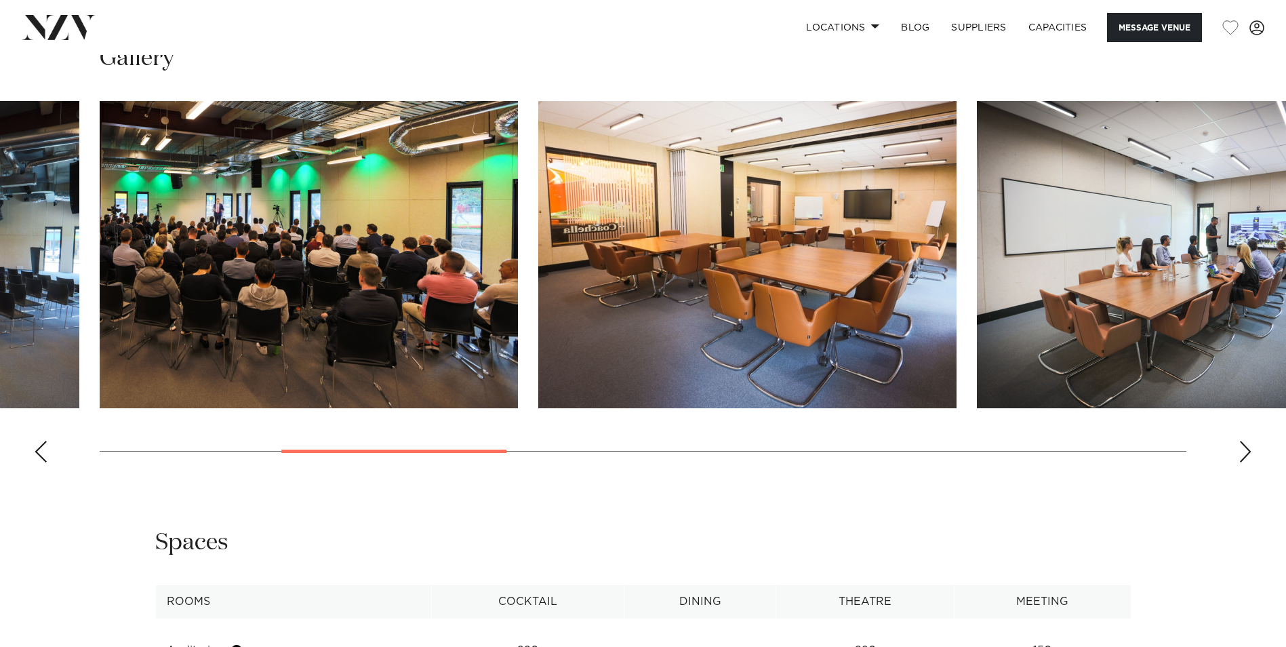
click at [1243, 441] on div "Next slide" at bounding box center [1246, 452] width 14 height 22
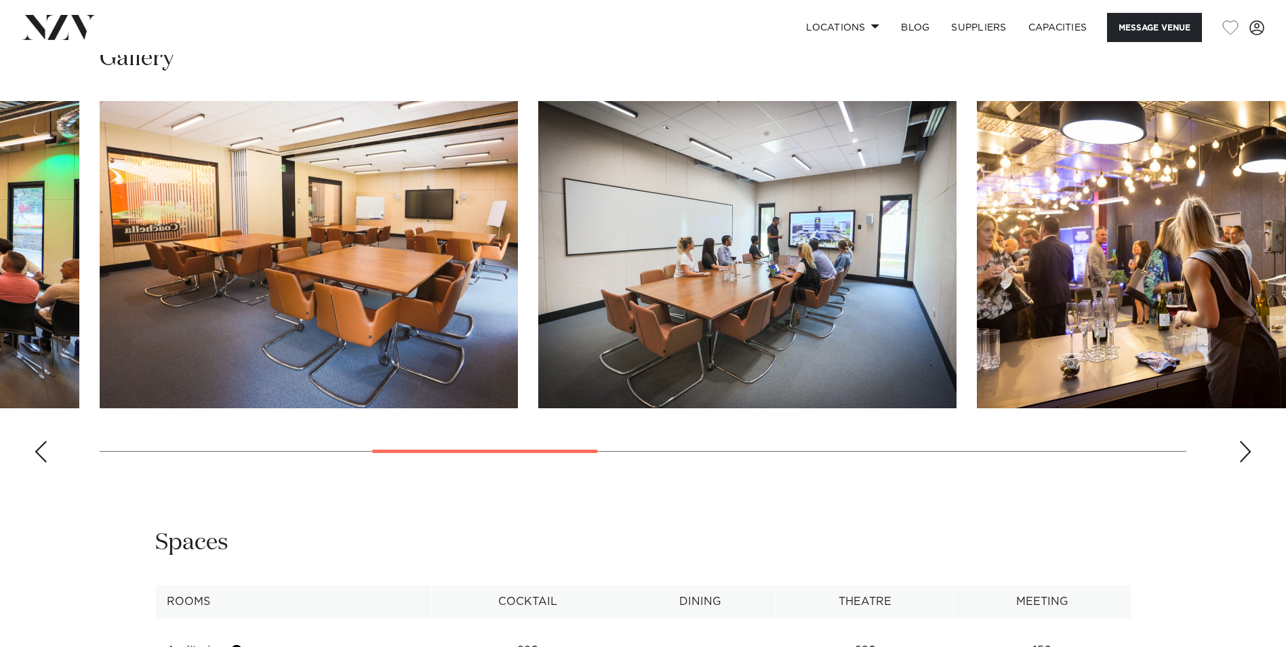
click at [1243, 441] on div "Next slide" at bounding box center [1246, 452] width 14 height 22
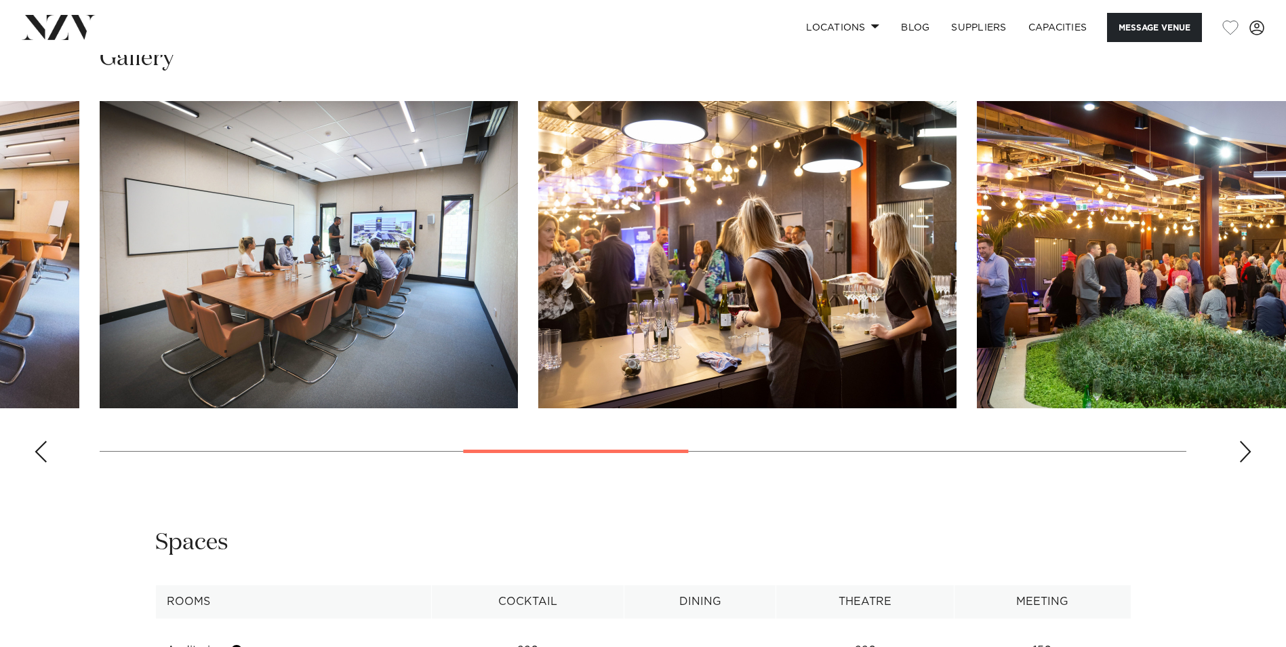
click at [1243, 441] on div "Next slide" at bounding box center [1246, 452] width 14 height 22
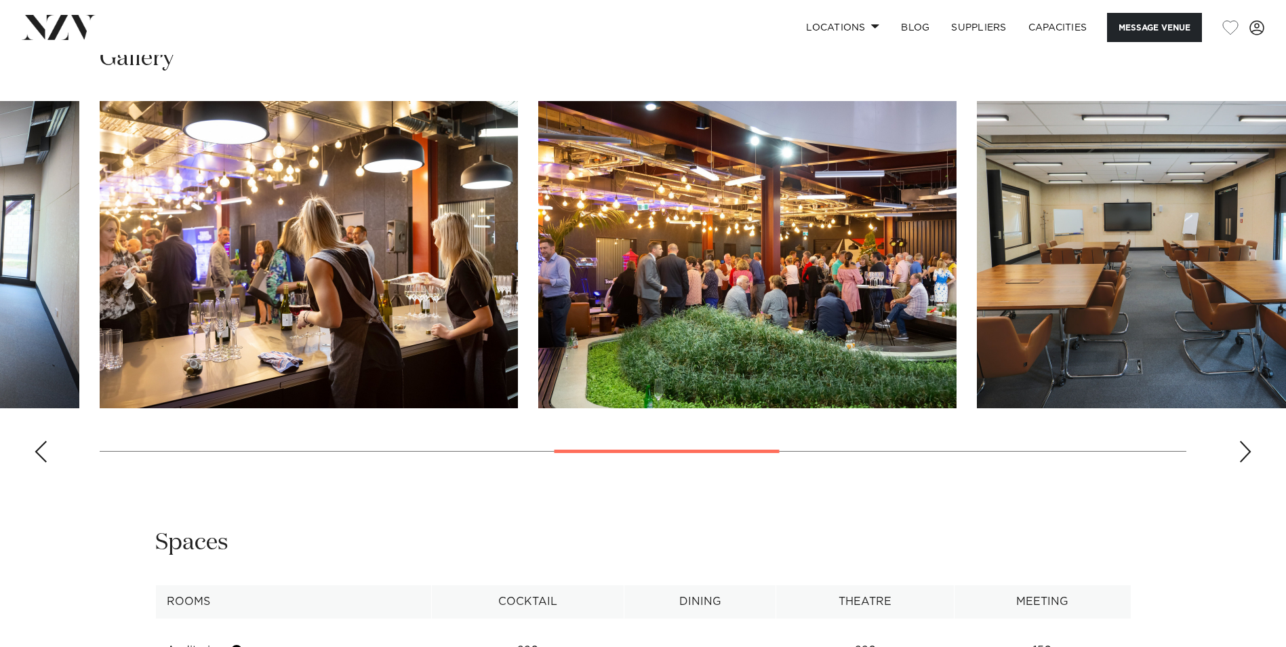
click at [1243, 441] on div "Next slide" at bounding box center [1246, 452] width 14 height 22
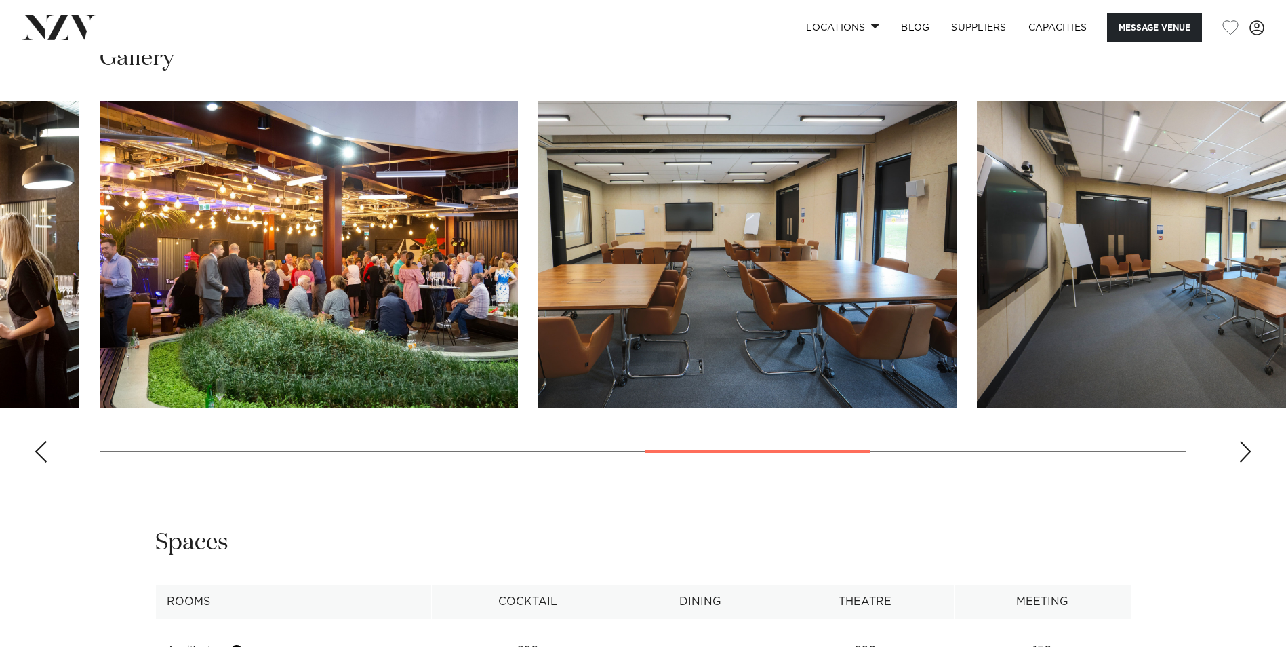
click at [1243, 441] on div "Next slide" at bounding box center [1246, 452] width 14 height 22
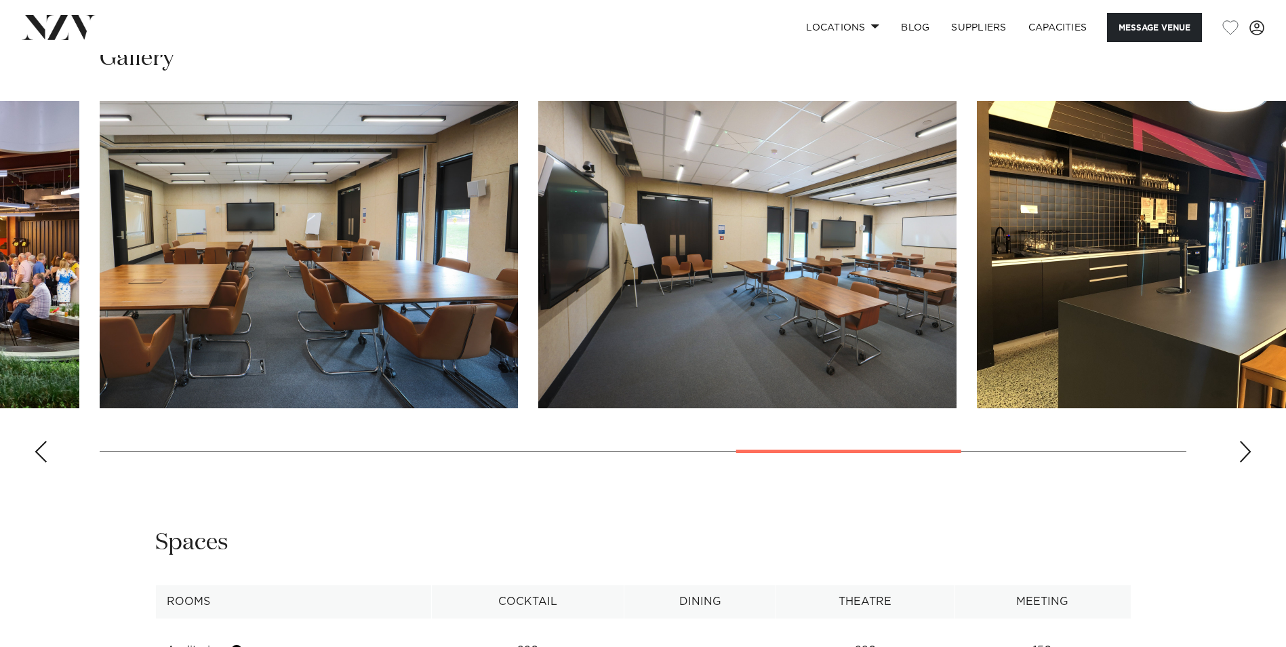
click at [1243, 441] on div "Next slide" at bounding box center [1246, 452] width 14 height 22
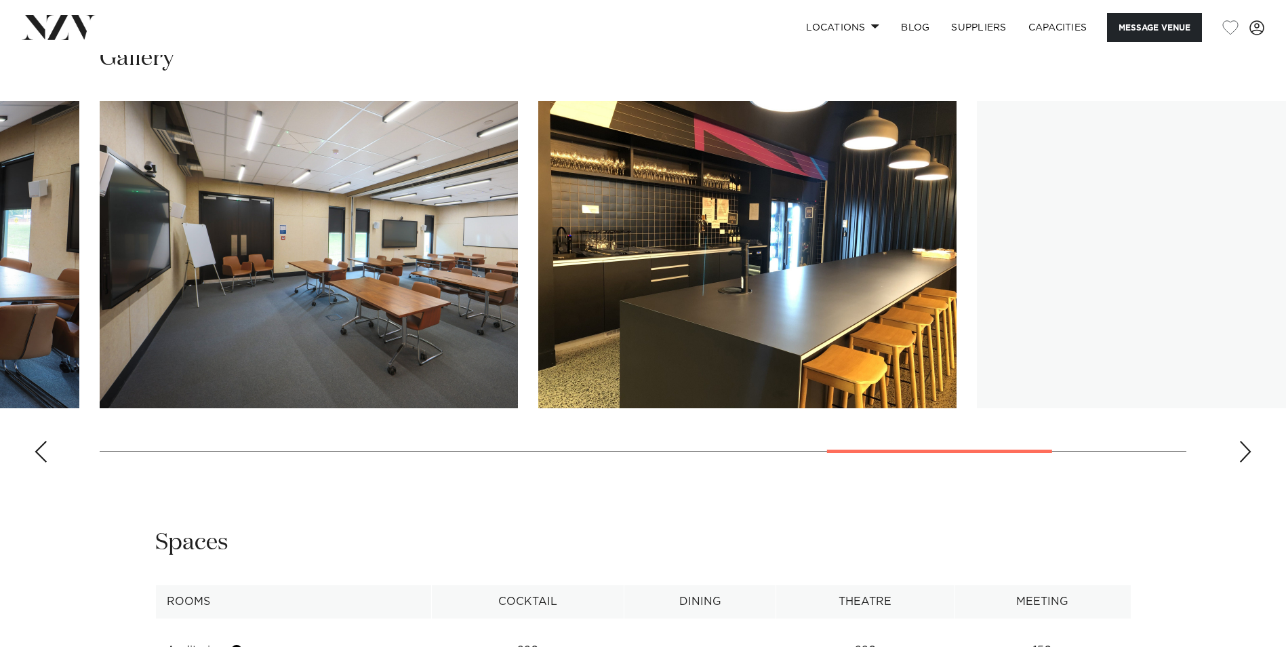
click at [1243, 441] on div "Next slide" at bounding box center [1246, 452] width 14 height 22
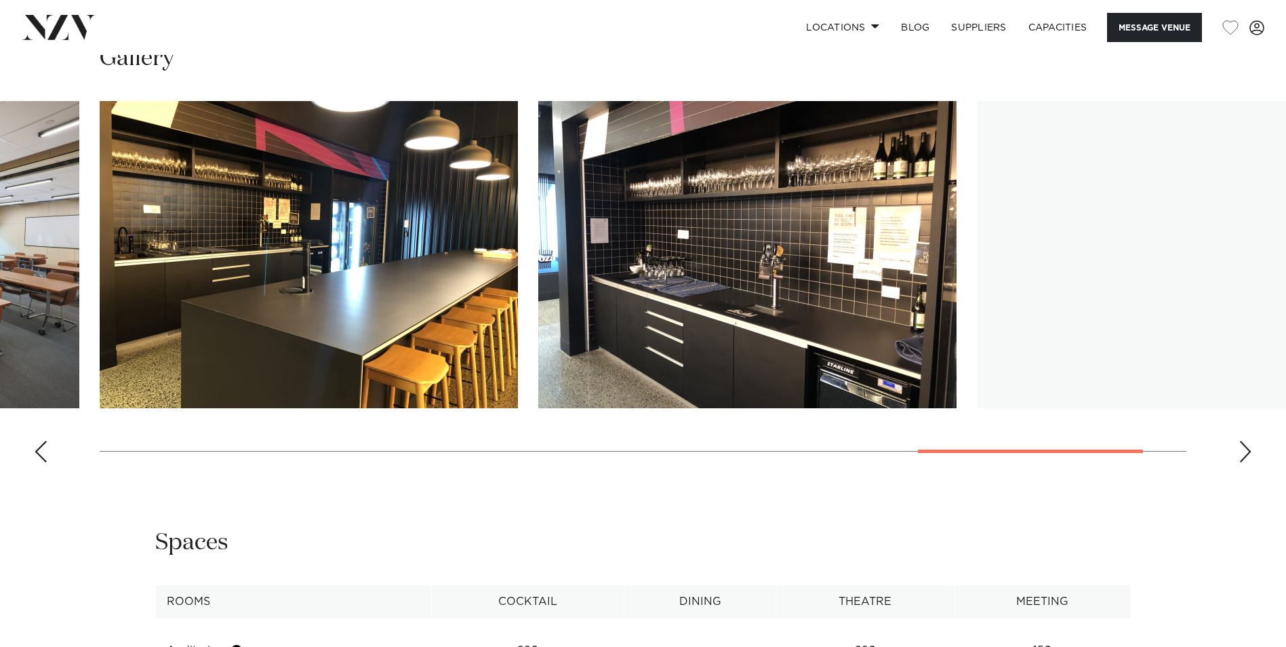
click at [1243, 441] on div "Next slide" at bounding box center [1246, 452] width 14 height 22
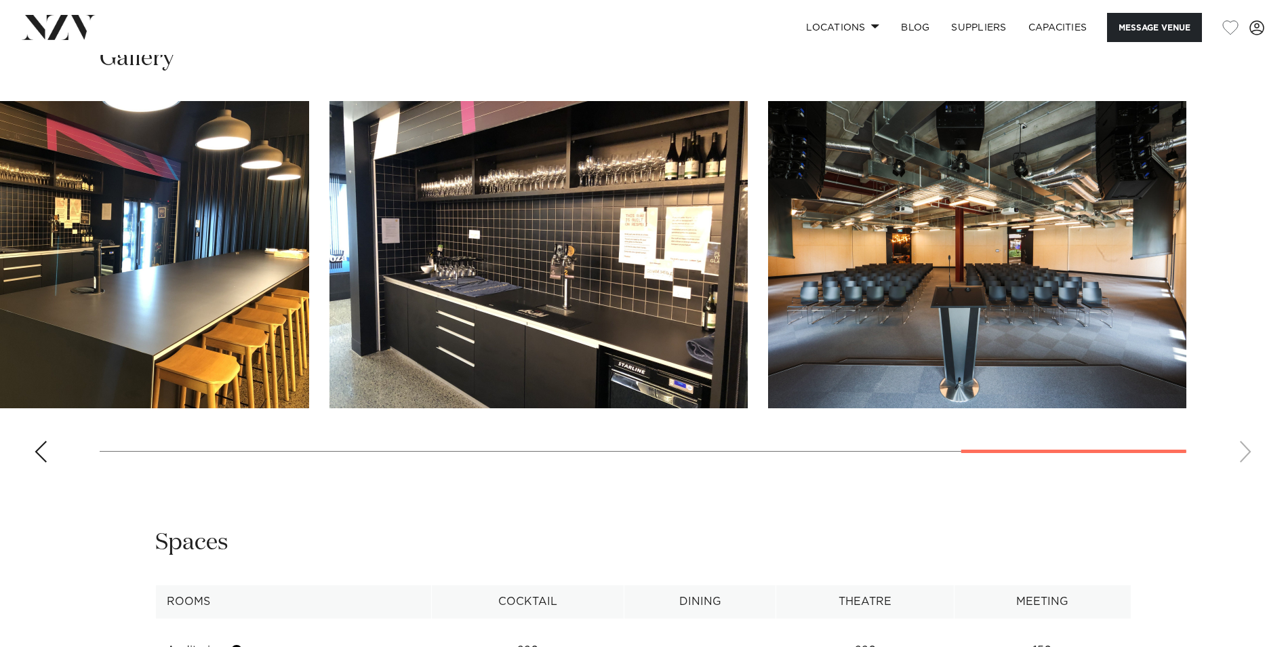
click at [1243, 427] on swiper-container at bounding box center [643, 287] width 1286 height 372
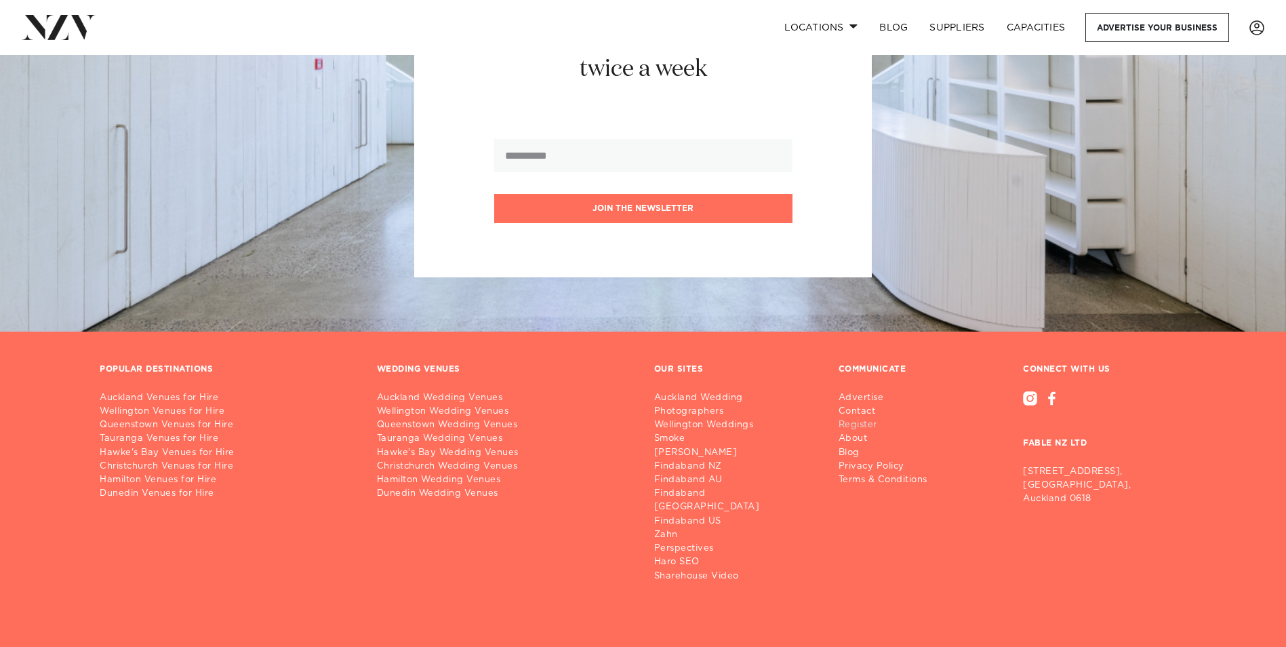
scroll to position [7661, 0]
click at [856, 418] on link "Register" at bounding box center [889, 425] width 100 height 14
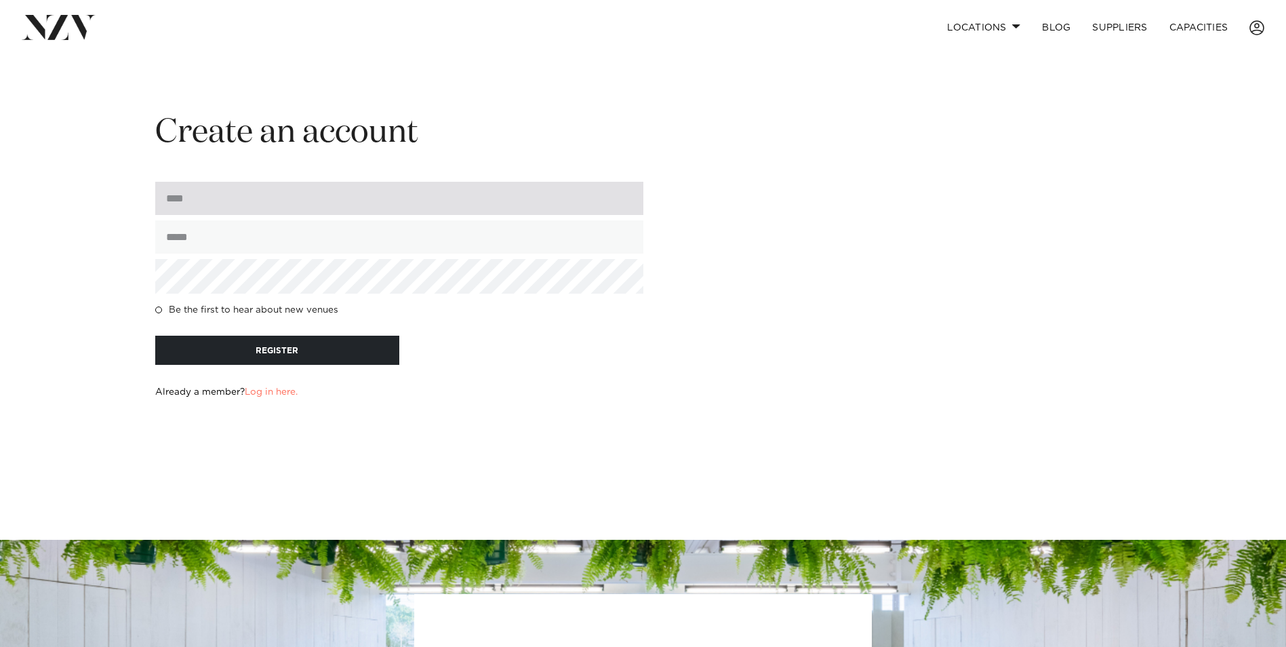
click at [209, 207] on input "input" at bounding box center [399, 198] width 488 height 33
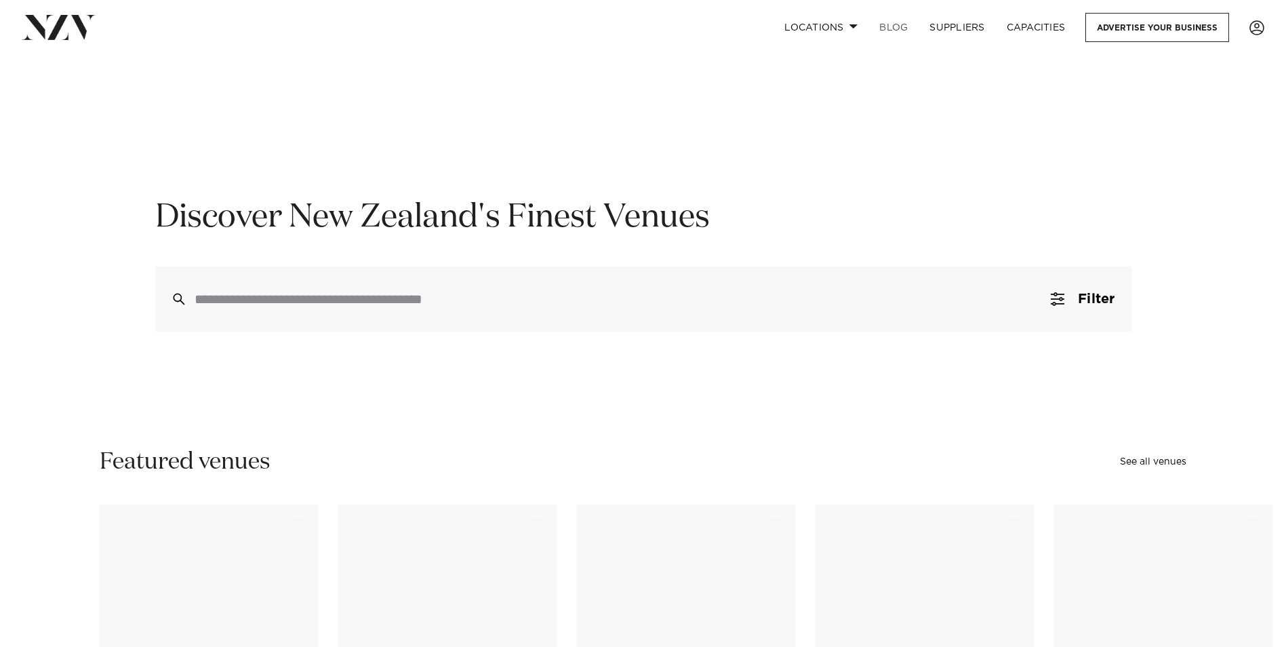
scroll to position [8403, 0]
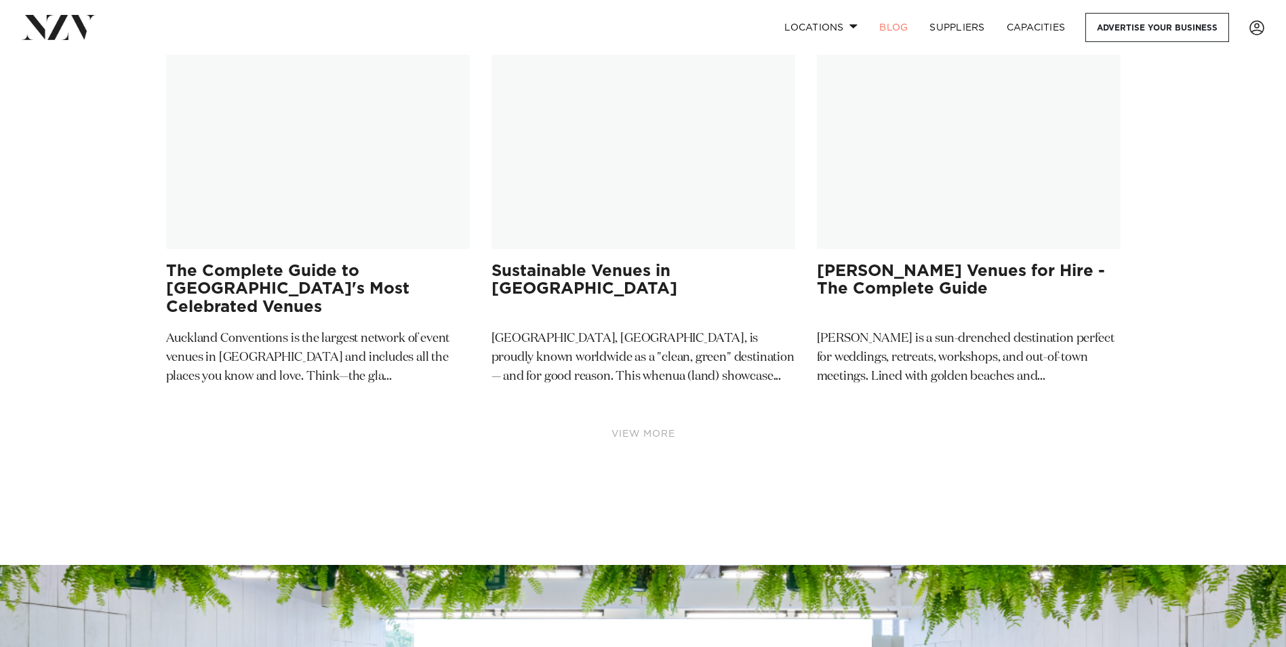
scroll to position [8069, 0]
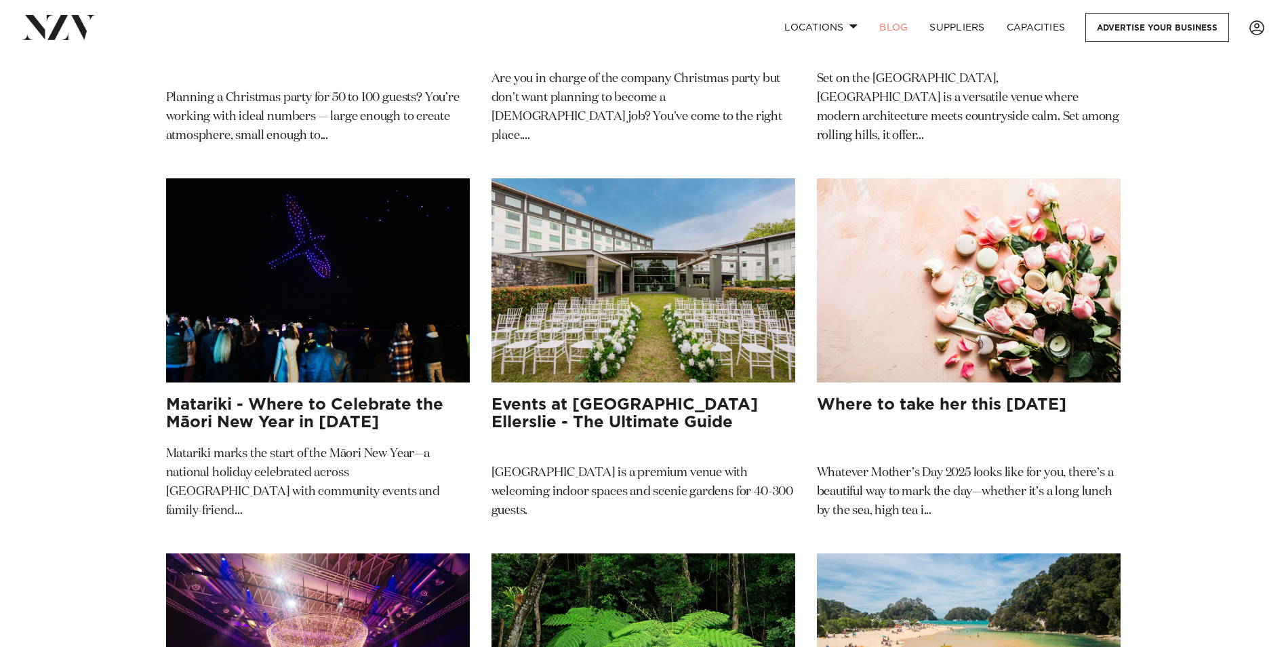
click at [84, 33] on img at bounding box center [59, 27] width 74 height 24
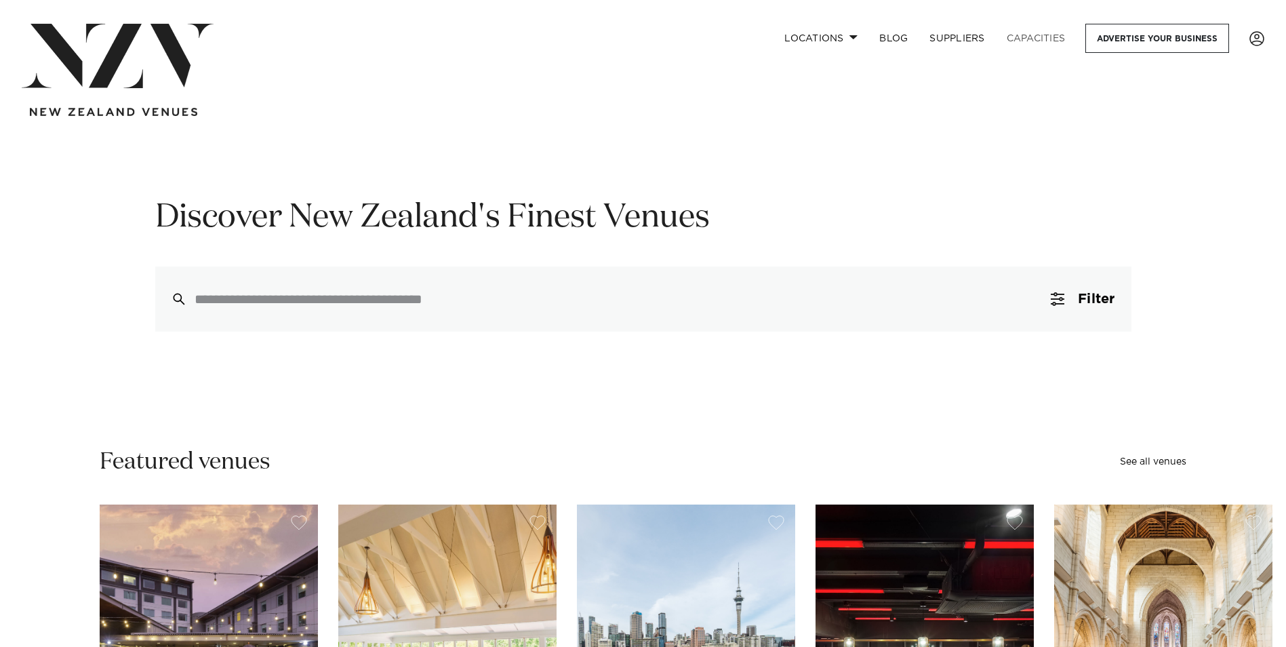
click at [1035, 33] on link "Capacities" at bounding box center [1036, 38] width 81 height 29
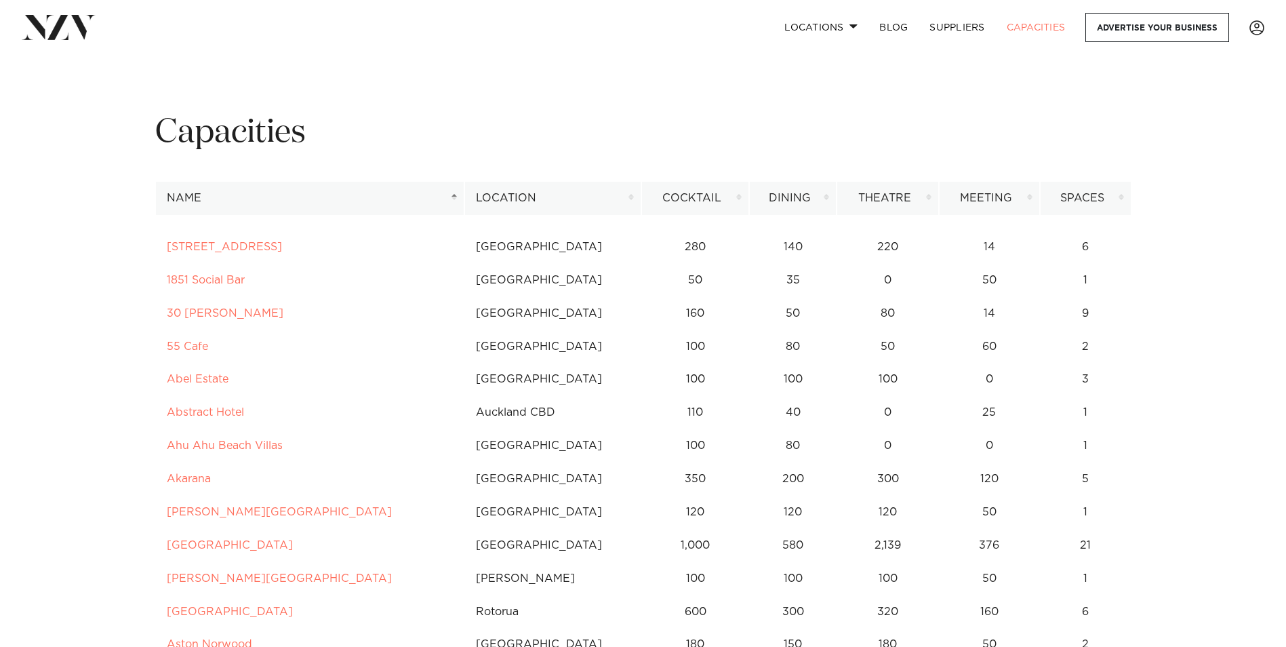
click at [68, 35] on img at bounding box center [59, 27] width 74 height 24
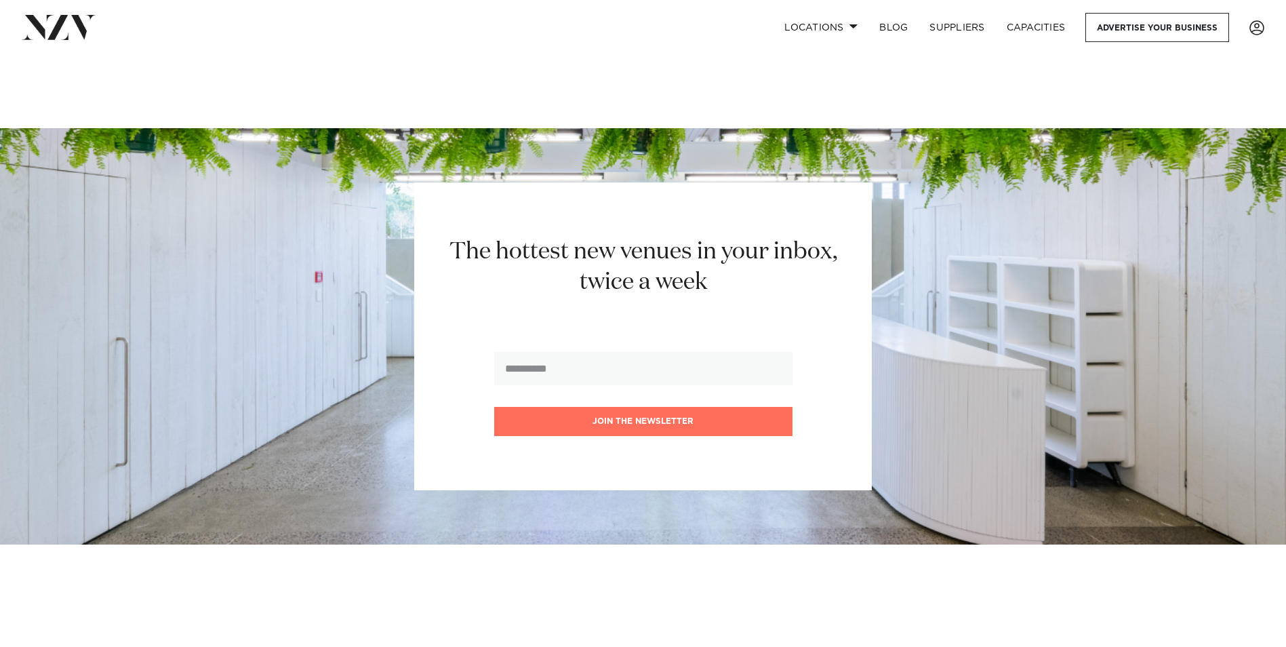
scroll to position [1899, 0]
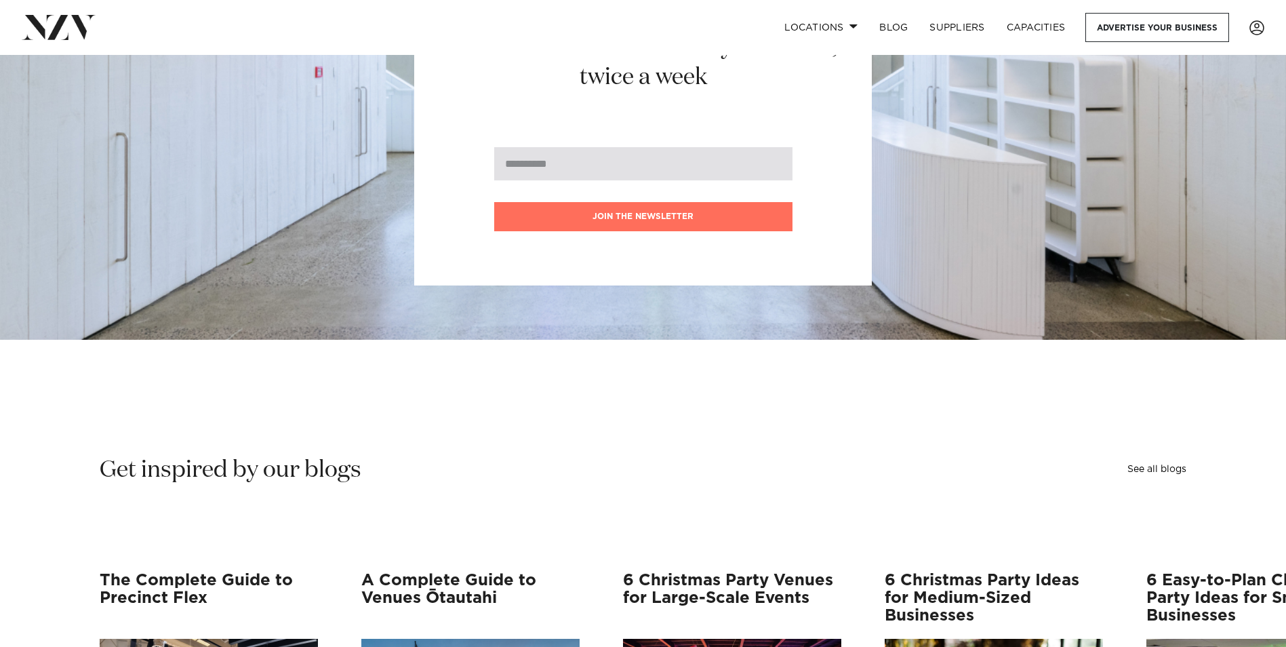
click at [534, 147] on input "email" at bounding box center [643, 163] width 298 height 33
type input "**********"
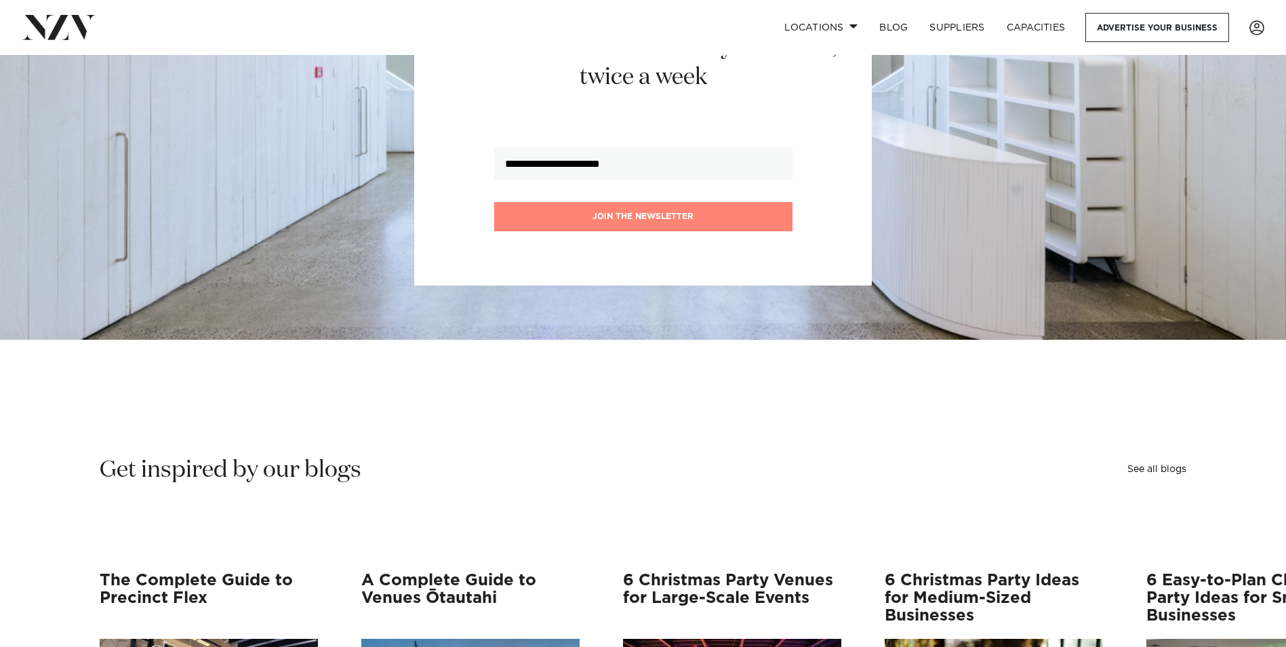
click at [553, 202] on button "Join the newsletter" at bounding box center [643, 216] width 298 height 29
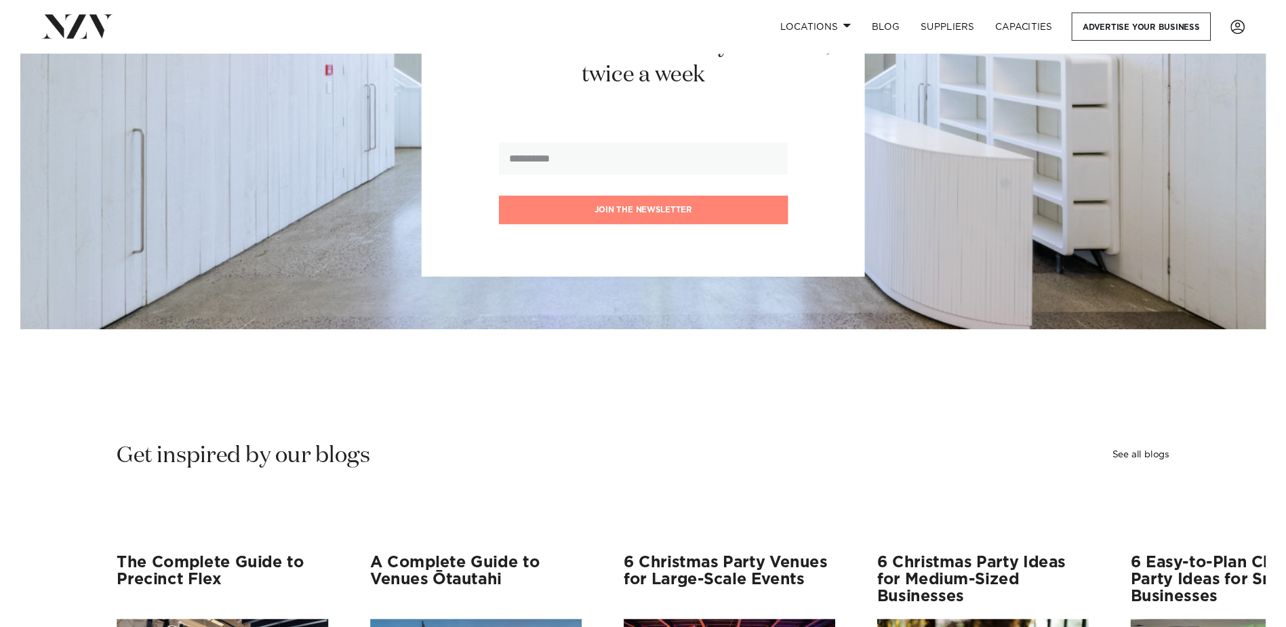
scroll to position [1901, 0]
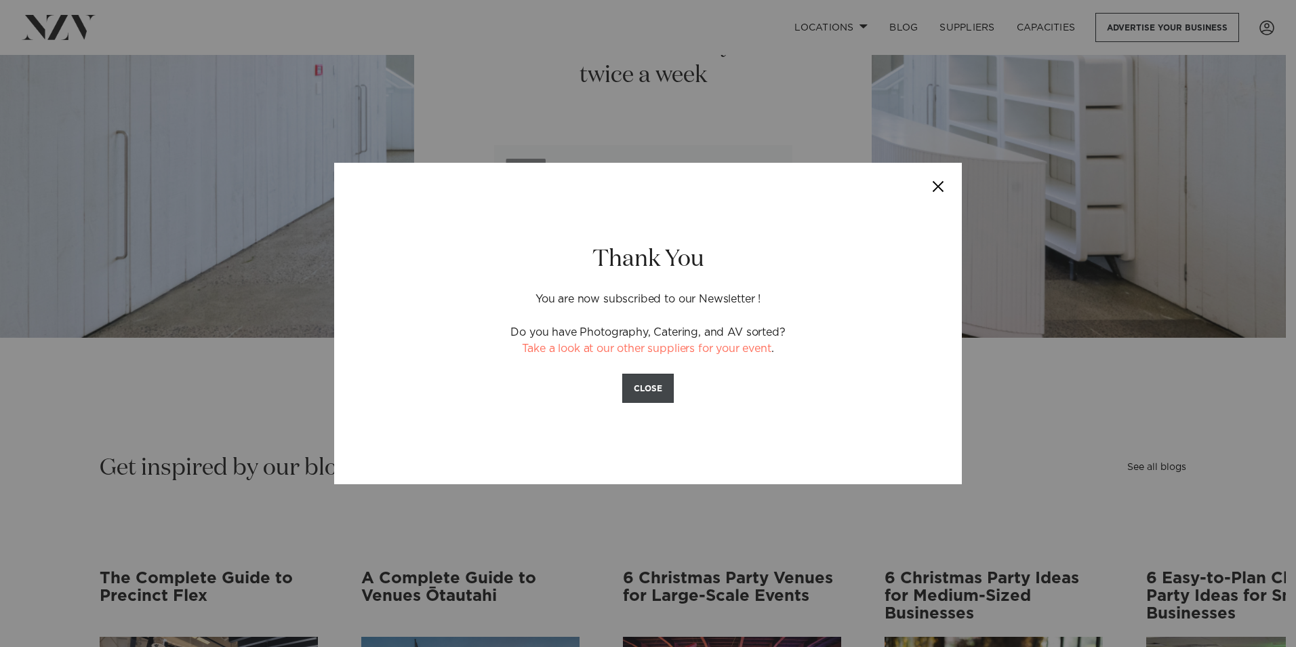
click at [647, 394] on button "CLOSE" at bounding box center [648, 388] width 52 height 29
